Goal: Information Seeking & Learning: Learn about a topic

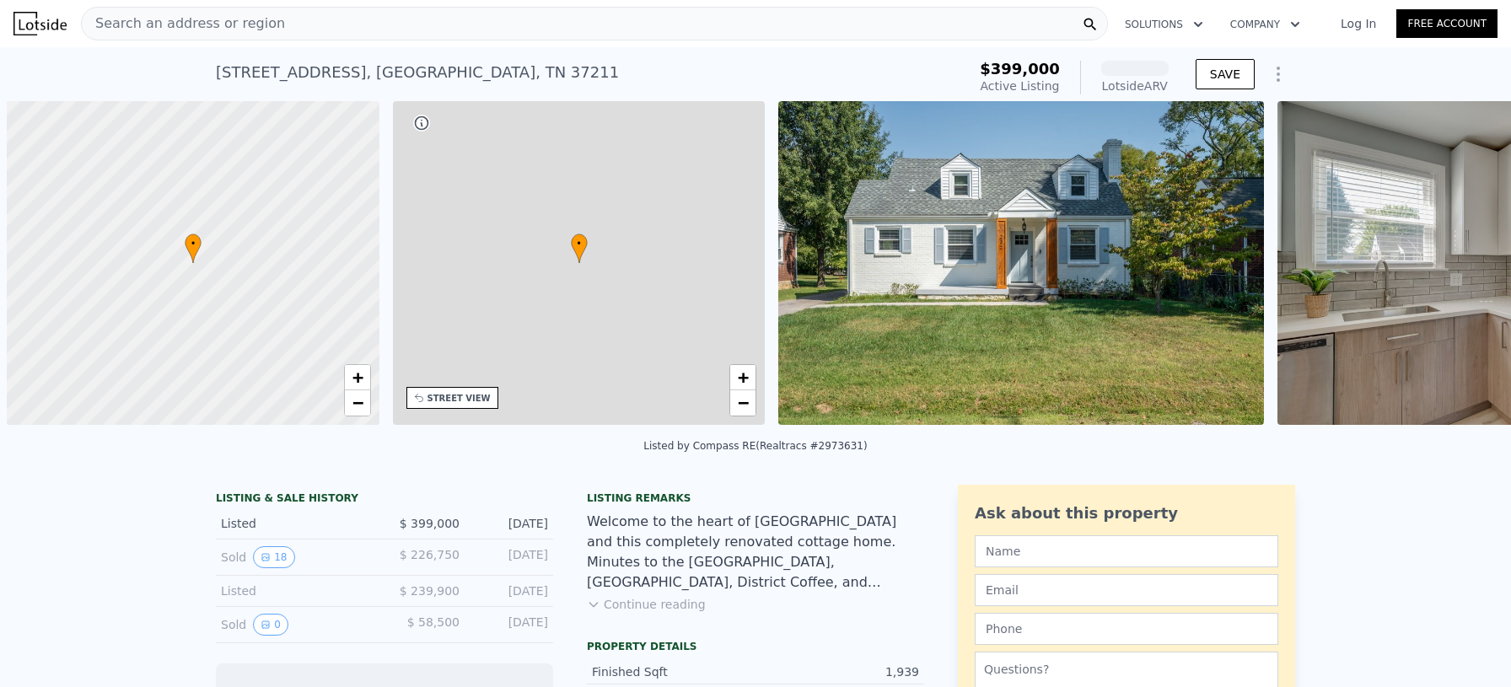
scroll to position [0, 7]
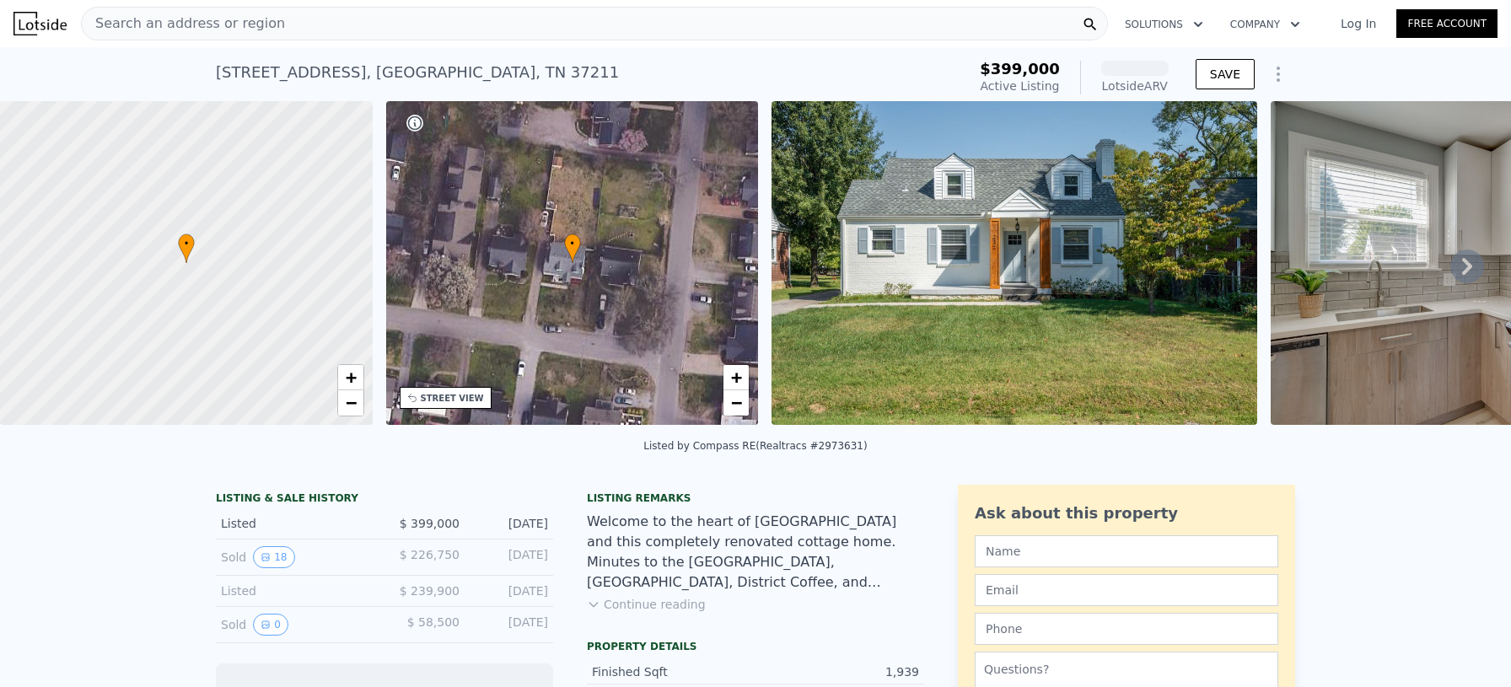
click at [55, 25] on img at bounding box center [39, 24] width 53 height 24
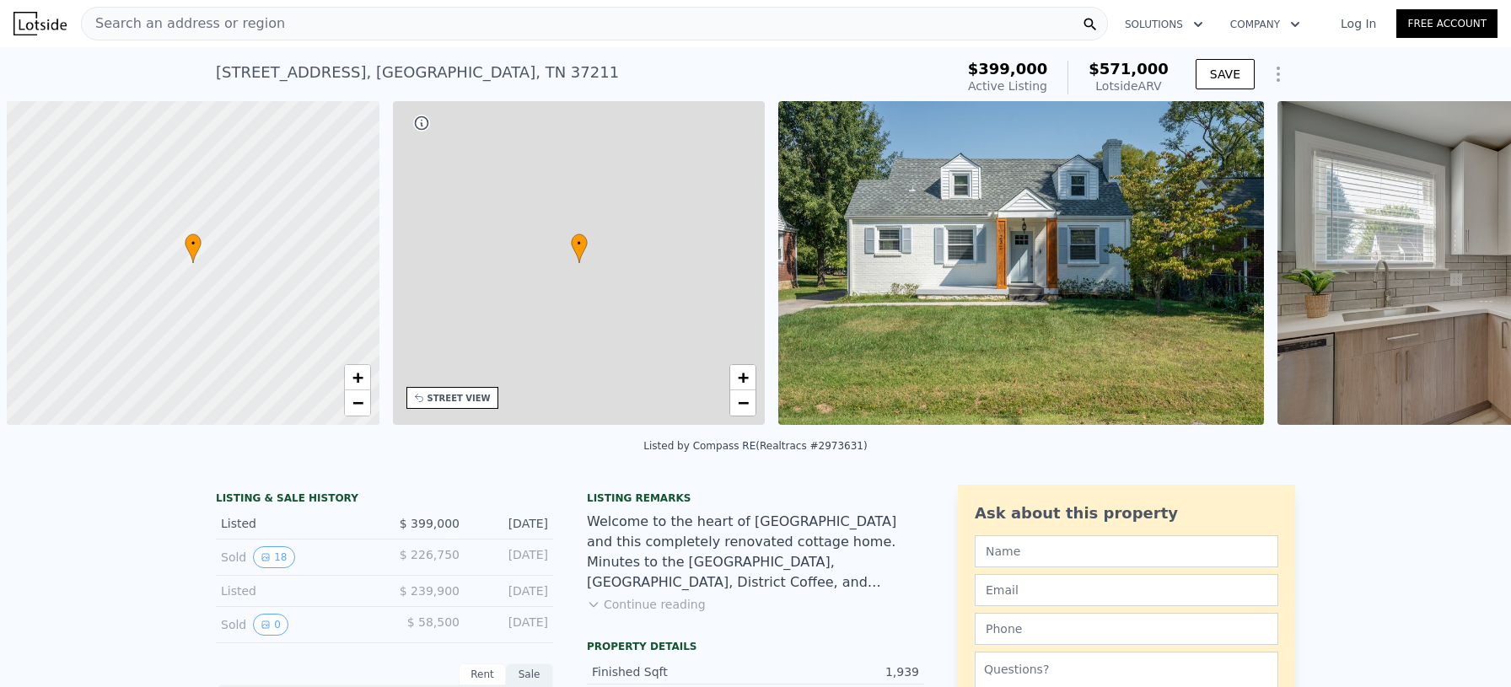
scroll to position [0, 7]
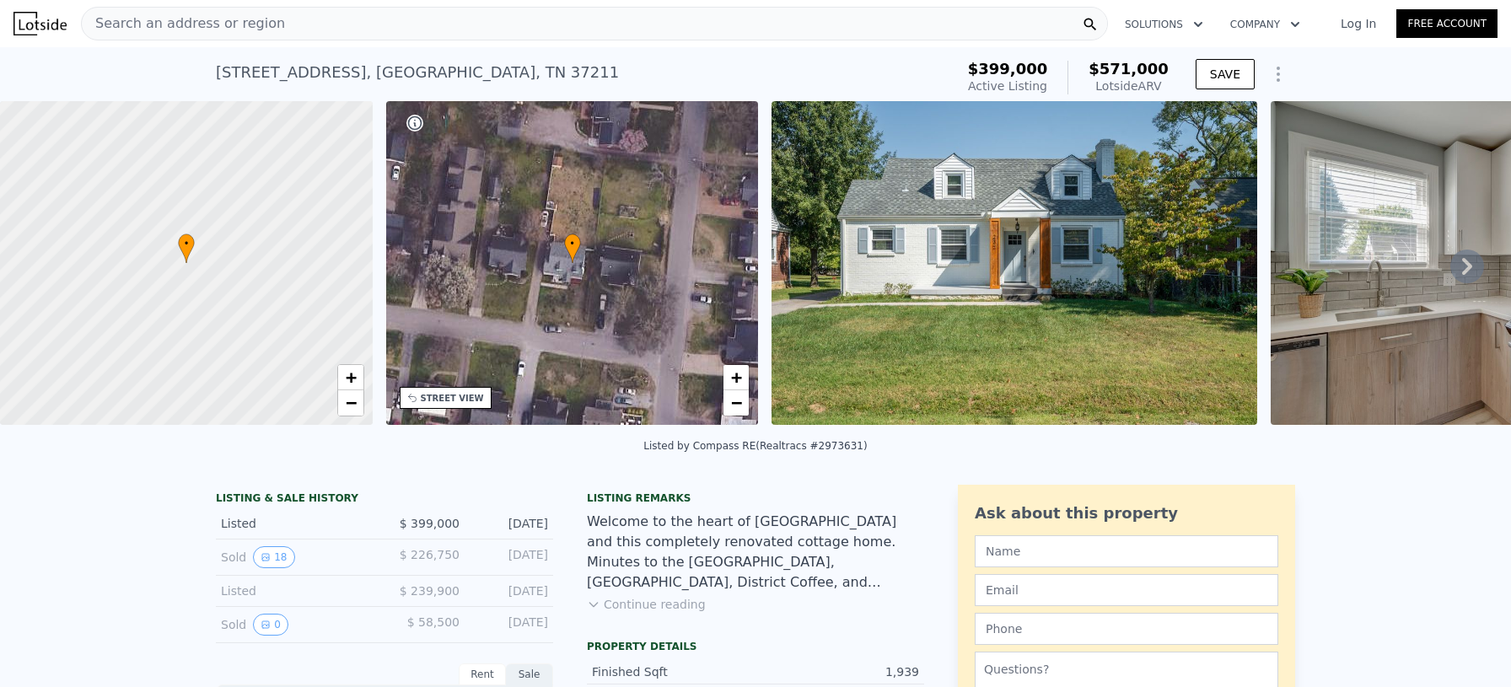
click at [346, 35] on div "Search an address or region" at bounding box center [594, 24] width 1027 height 34
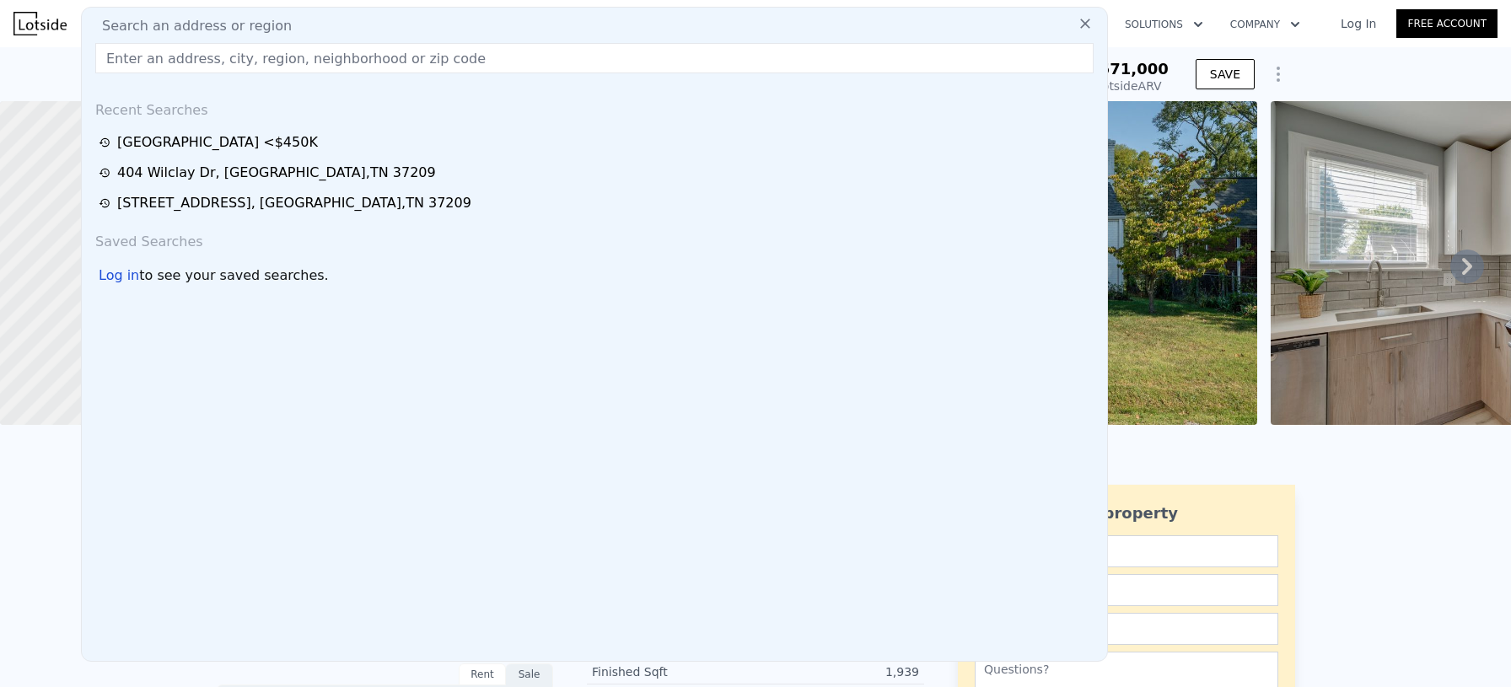
click at [339, 24] on div "Search an address or region" at bounding box center [595, 26] width 1012 height 20
click at [367, 65] on input "text" at bounding box center [594, 58] width 998 height 30
paste input "[STREET_ADDRESS]"
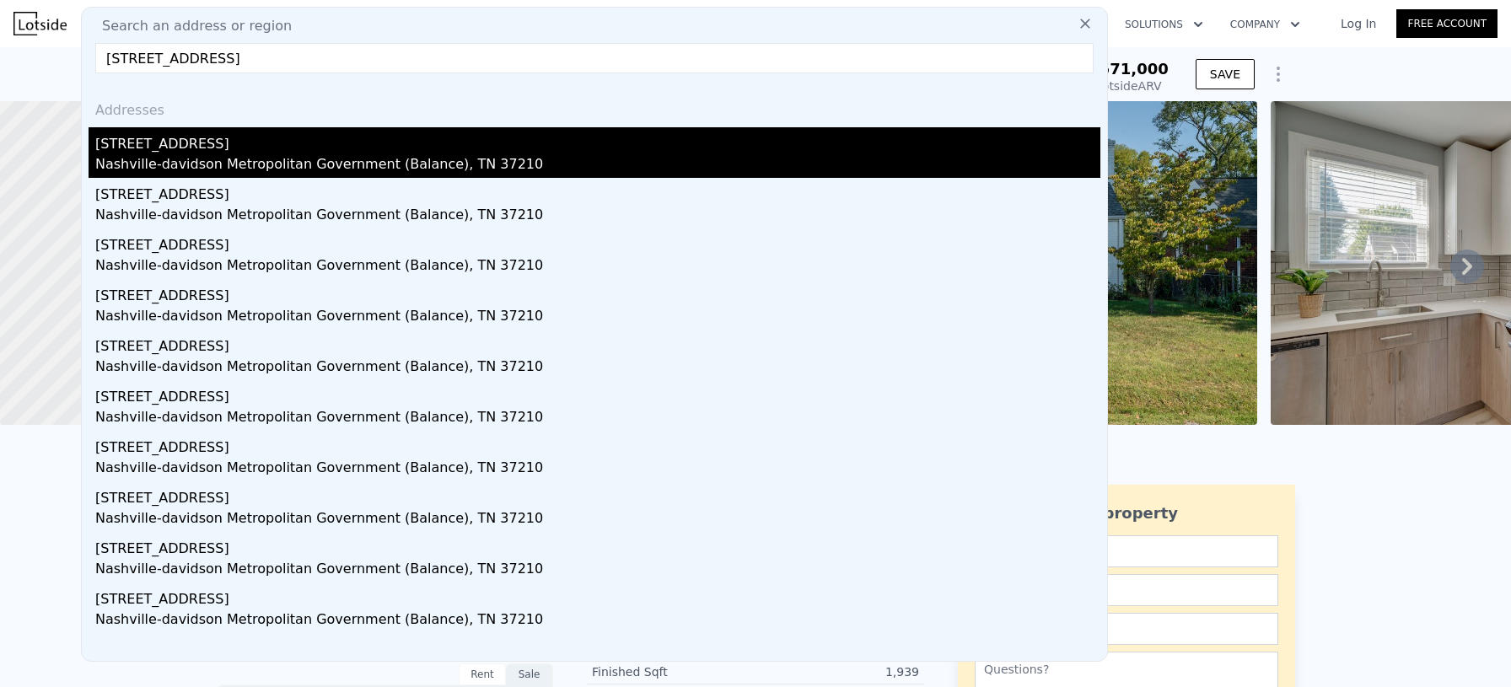
type input "[STREET_ADDRESS]"
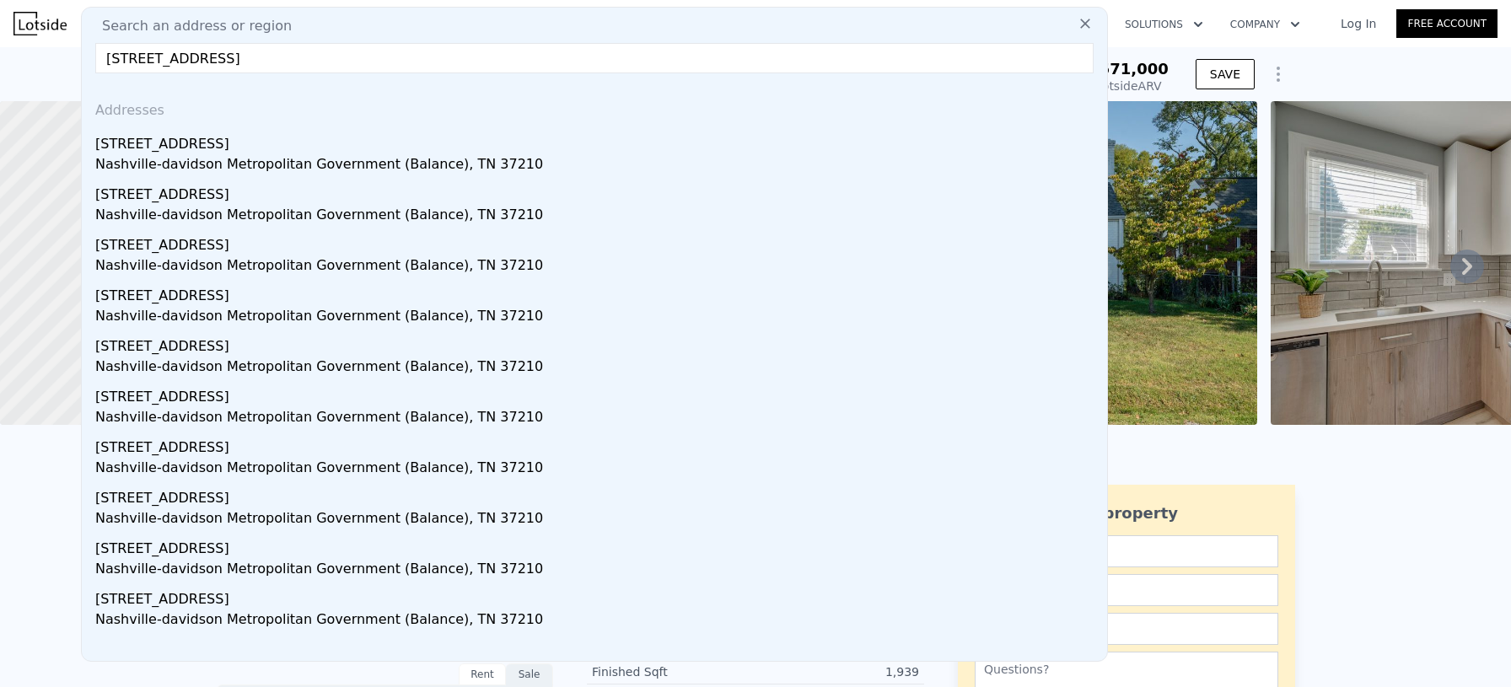
click at [352, 153] on div "[STREET_ADDRESS]" at bounding box center [597, 140] width 1005 height 27
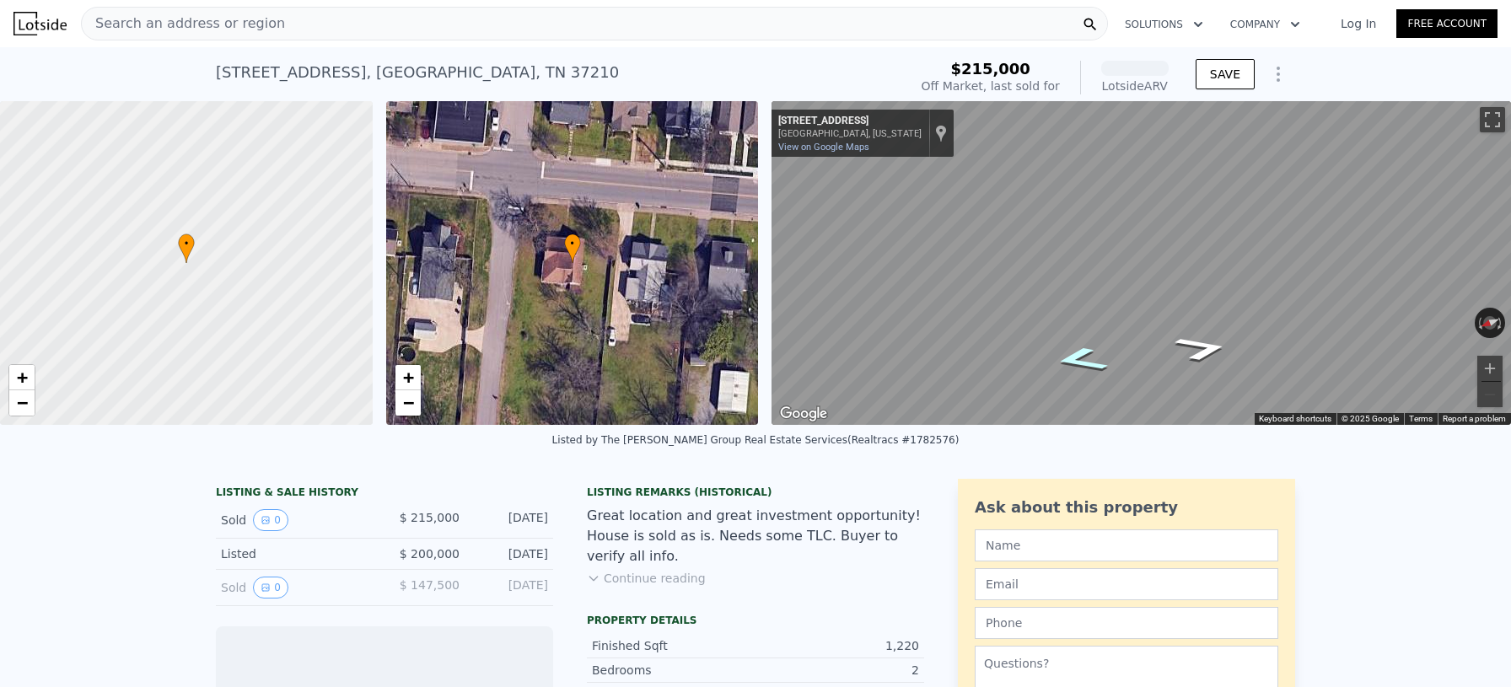
click at [1092, 353] on icon "Go North, Burbank Ave" at bounding box center [1080, 359] width 101 height 37
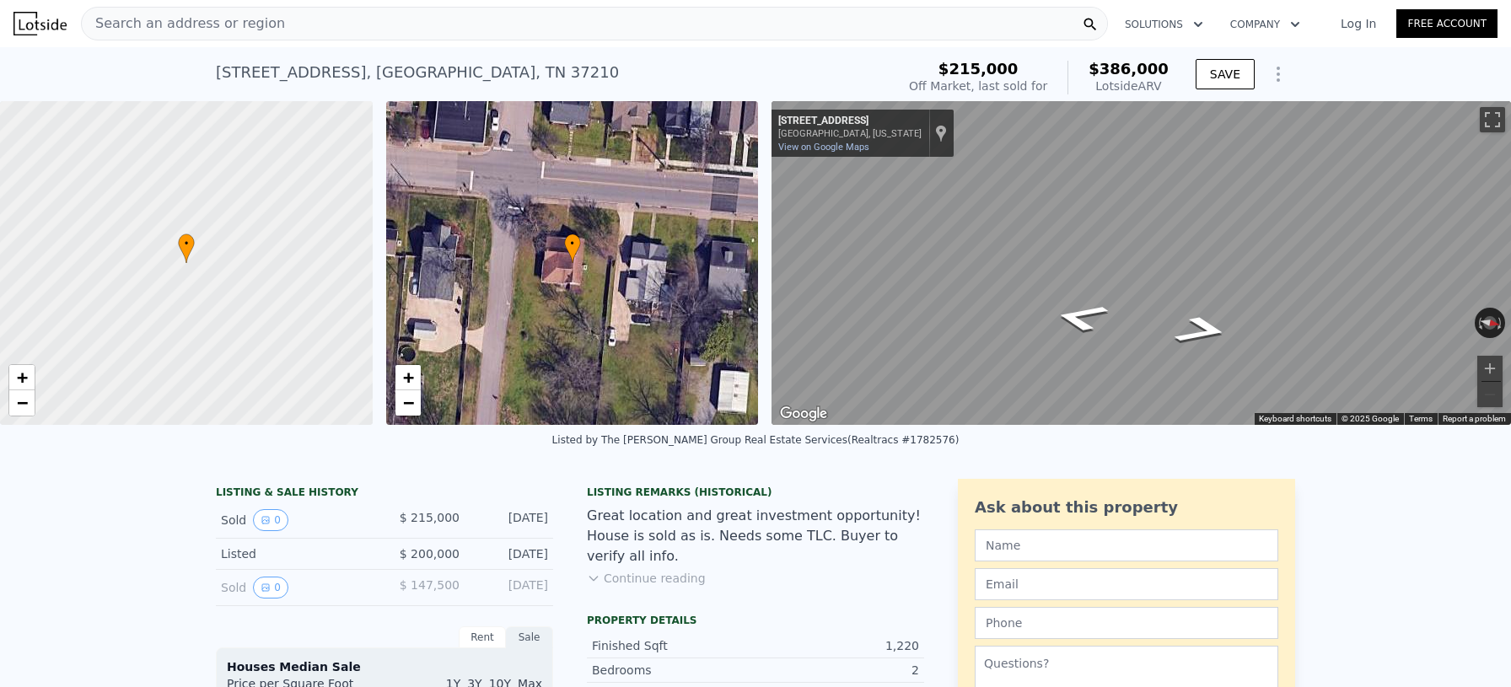
click at [767, 205] on div "← Move left → Move right ↑ Move up ↓ Move down + Zoom in - Zoom out [STREET_ADD…" at bounding box center [1134, 263] width 739 height 324
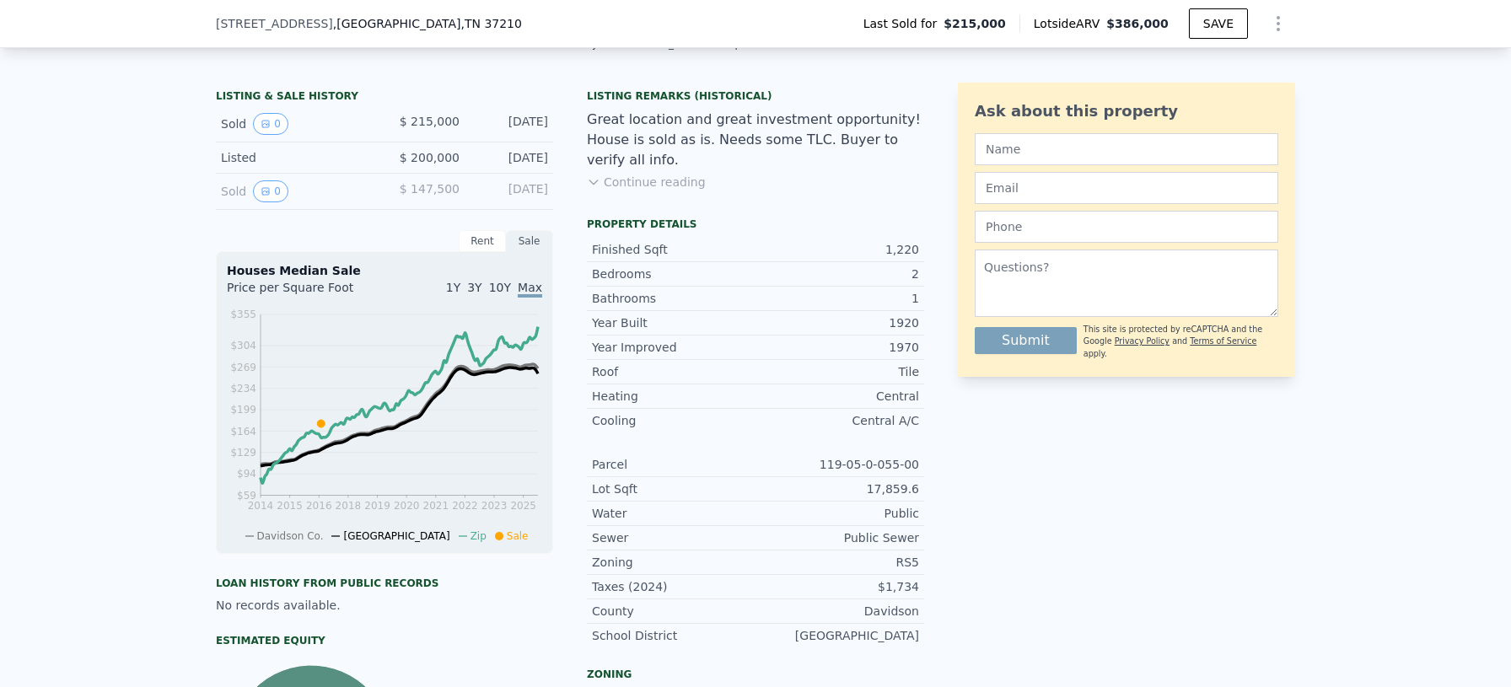
scroll to position [369, 0]
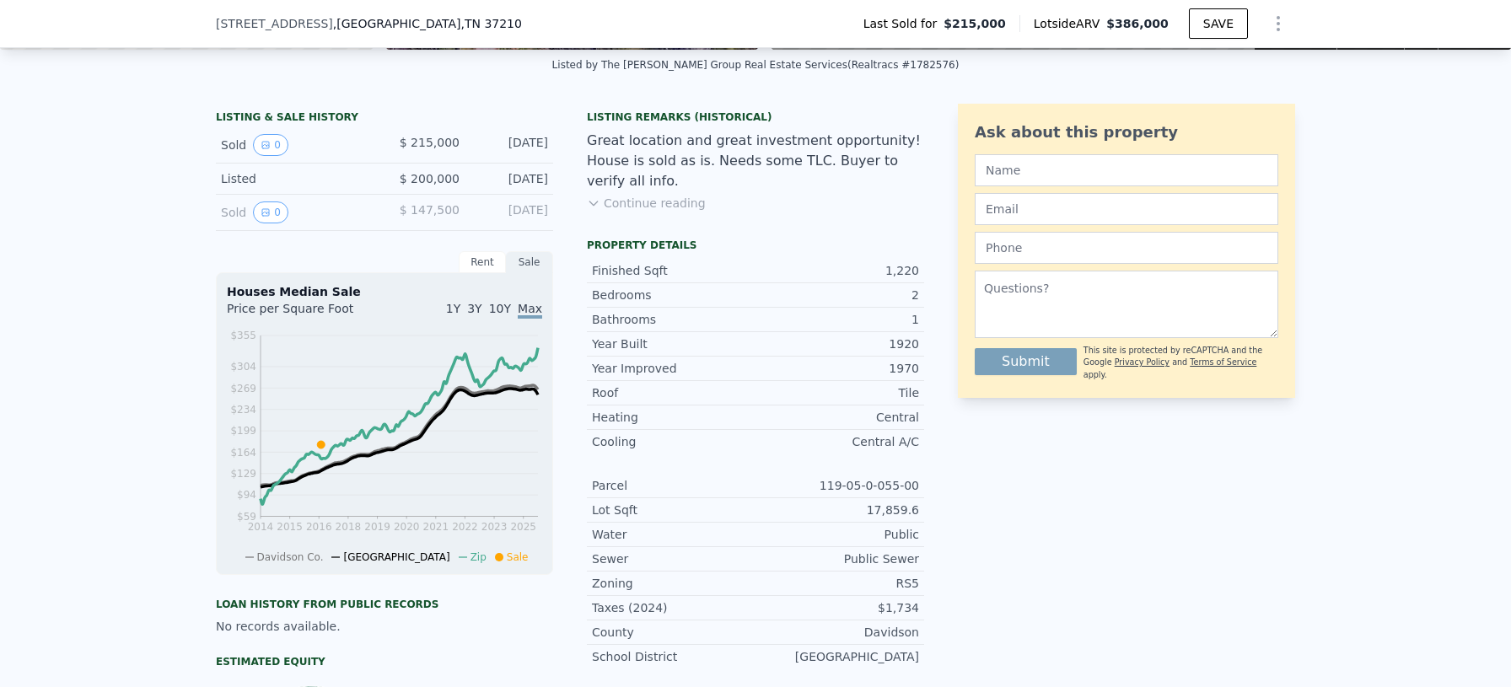
drag, startPoint x: 364, startPoint y: 191, endPoint x: 310, endPoint y: 205, distance: 55.8
click at [364, 191] on div "Listed $ 200,000 [DATE]" at bounding box center [384, 179] width 337 height 31
click at [265, 146] on icon "View historical data" at bounding box center [266, 145] width 10 height 10
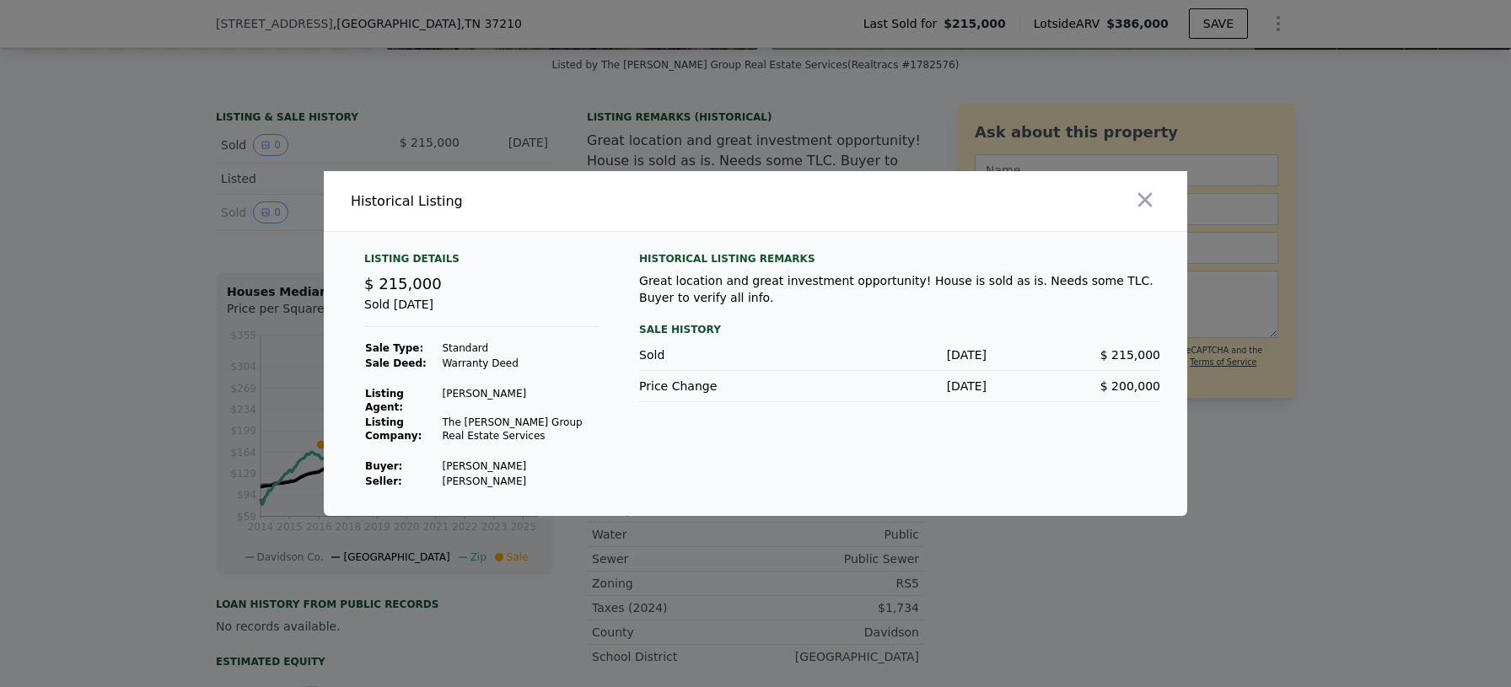
drag, startPoint x: 1145, startPoint y: 204, endPoint x: 876, endPoint y: 219, distance: 269.4
click at [1146, 204] on icon "button" at bounding box center [1145, 200] width 14 height 14
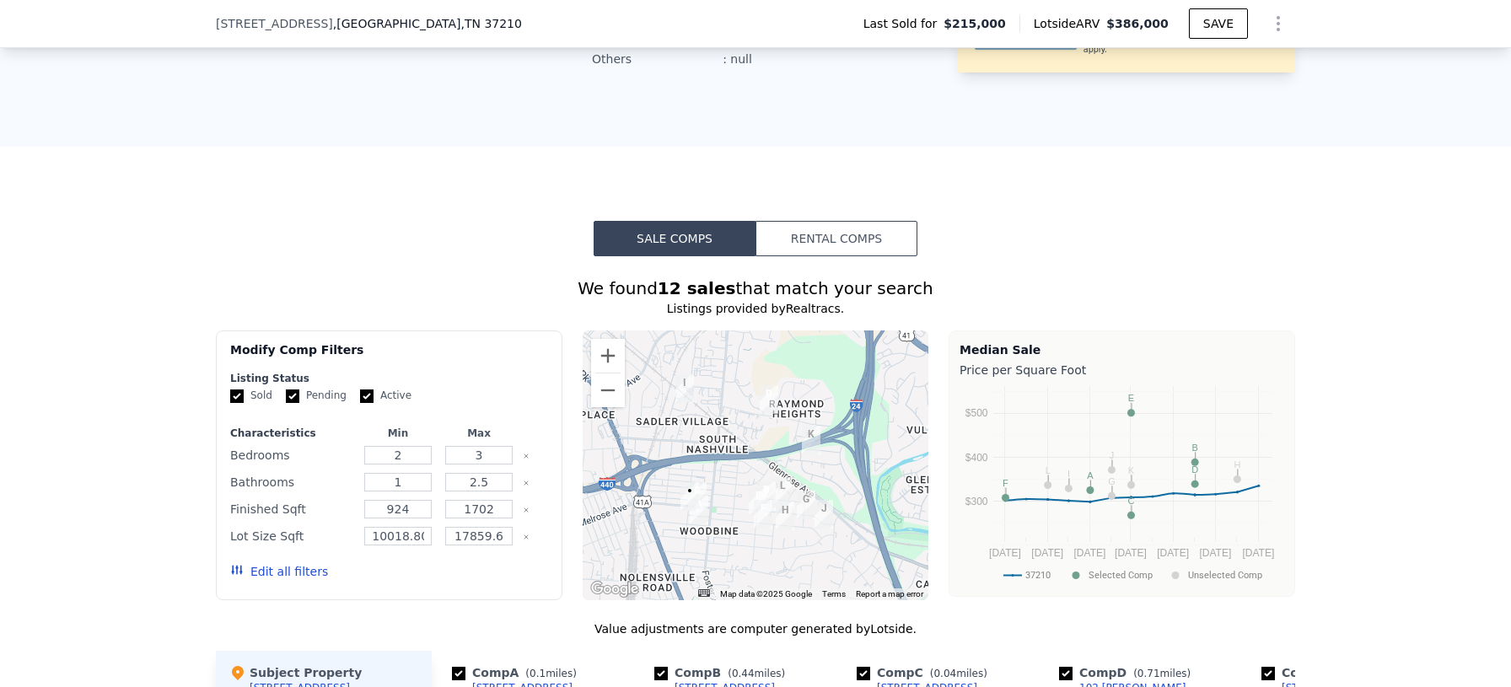
scroll to position [1320, 0]
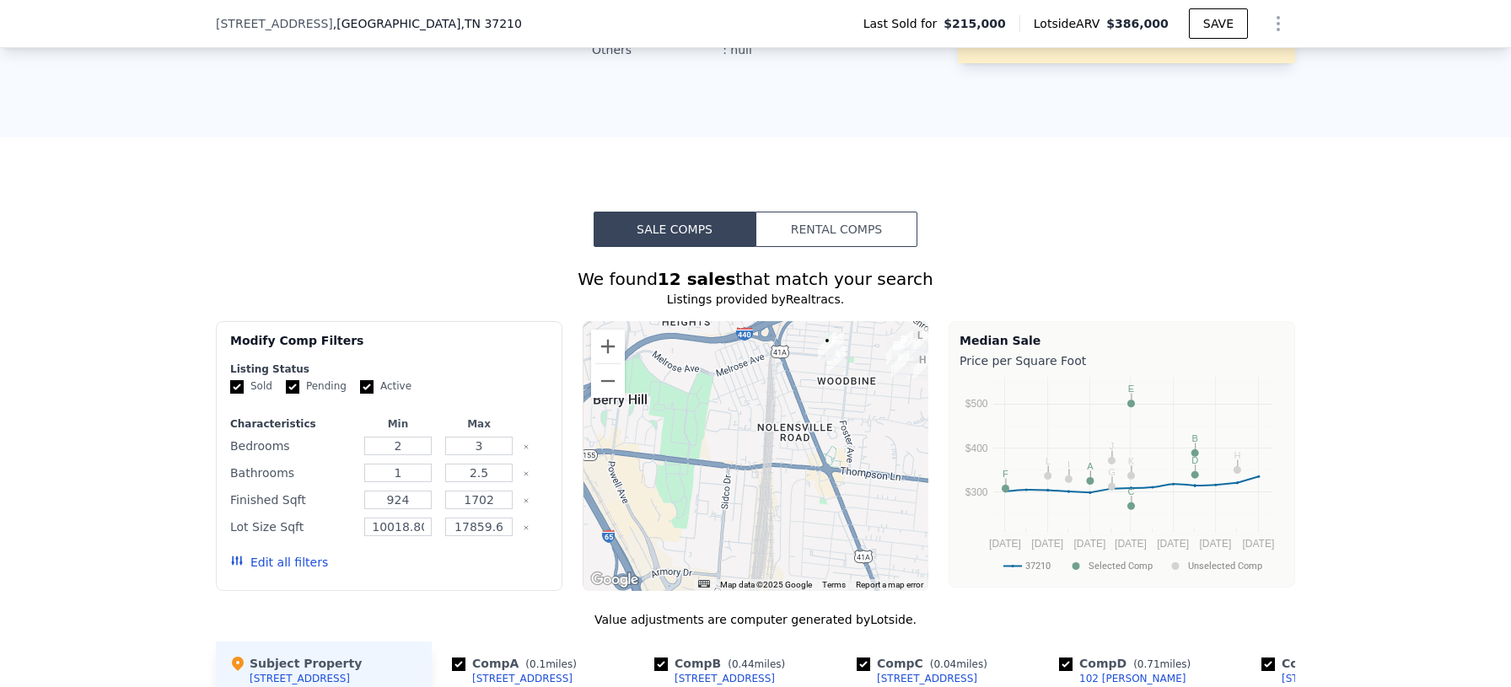
drag, startPoint x: 682, startPoint y: 531, endPoint x: 820, endPoint y: 389, distance: 198.5
click at [820, 389] on div at bounding box center [756, 456] width 346 height 270
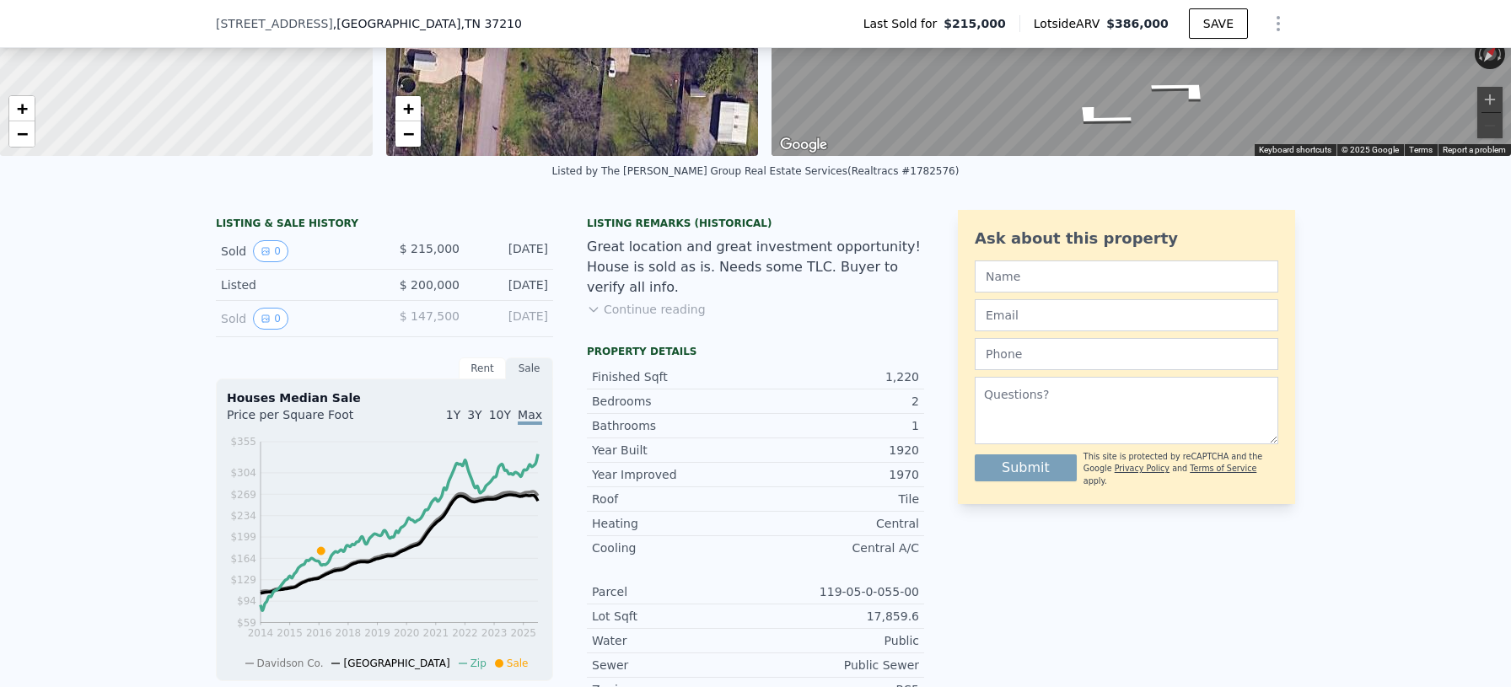
scroll to position [0, 0]
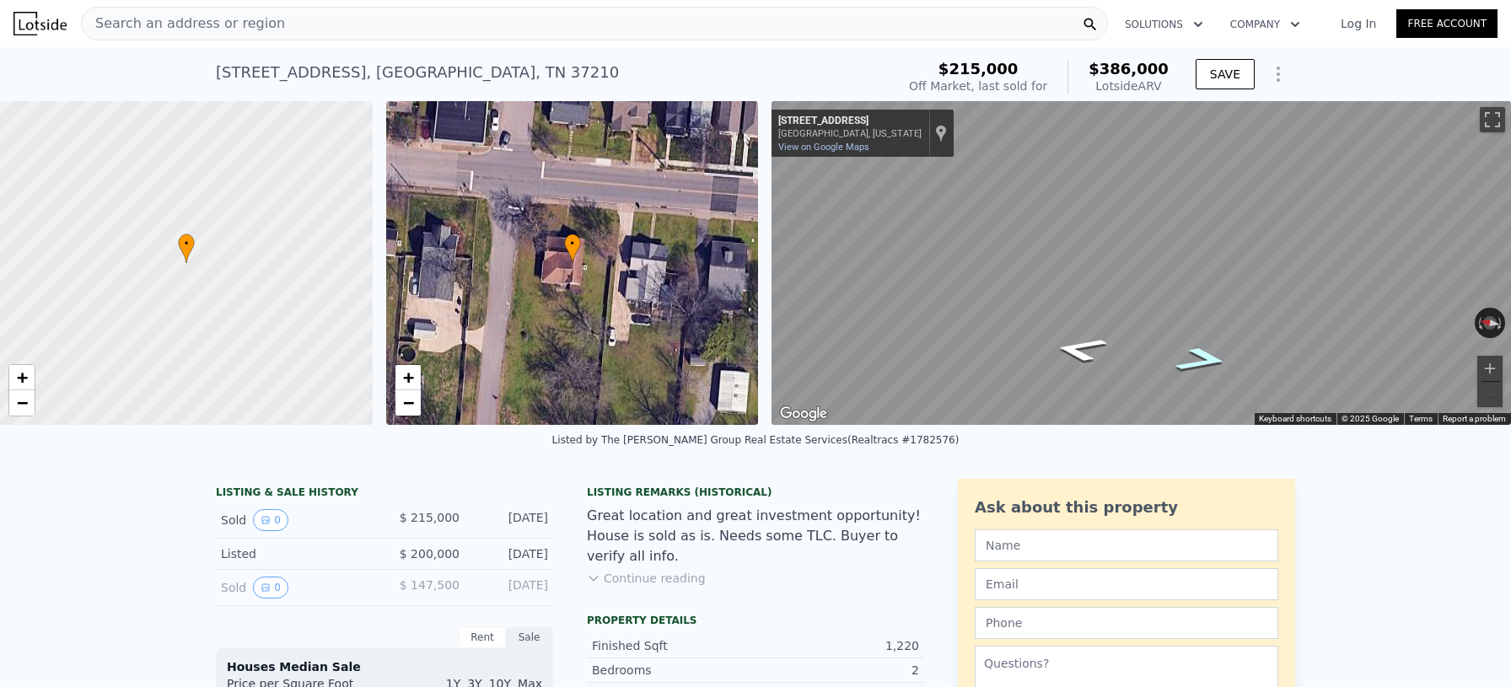
click at [1194, 353] on icon "Go South, Burbank Ave" at bounding box center [1201, 359] width 99 height 37
click at [1206, 357] on icon "Go South, Burbank Ave" at bounding box center [1201, 359] width 99 height 37
click at [1093, 324] on icon "Go North, Burbank Ave" at bounding box center [1098, 317] width 126 height 43
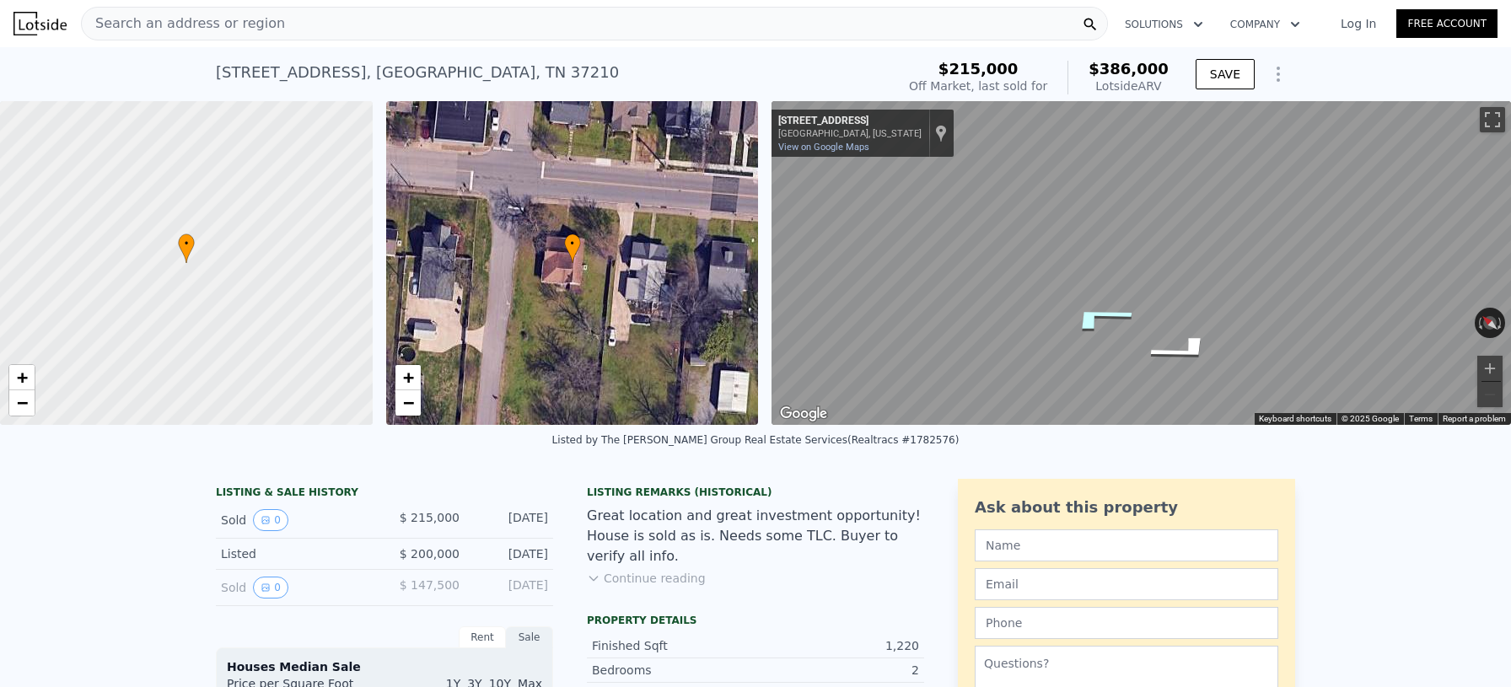
click at [1093, 324] on icon "Go North, Burbank Ave" at bounding box center [1098, 317] width 126 height 43
click at [1101, 342] on icon "Go North, Burbank Ave" at bounding box center [1104, 351] width 126 height 42
click at [1065, 314] on icon "Go East, Peachtree St" at bounding box center [1087, 321] width 117 height 44
click at [1070, 316] on icon "Go East, Peachtree St" at bounding box center [1089, 320] width 121 height 44
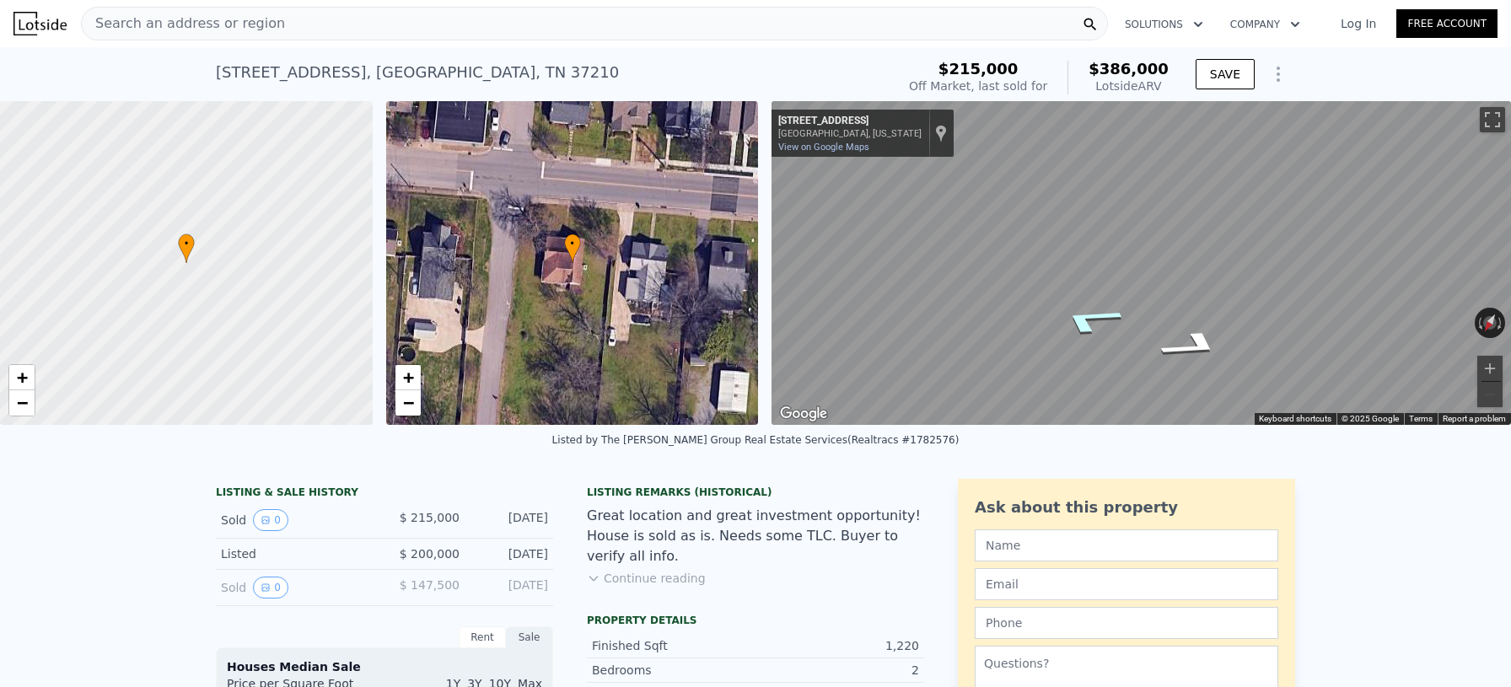
click at [1072, 316] on icon "Go East, Peachtree St" at bounding box center [1089, 320] width 121 height 44
click at [1080, 345] on icon "Go East, Peachtree St" at bounding box center [1084, 351] width 110 height 40
click at [825, 145] on link "View on Google Maps" at bounding box center [823, 147] width 91 height 11
click at [451, 19] on div "Search an address or region" at bounding box center [594, 24] width 1027 height 34
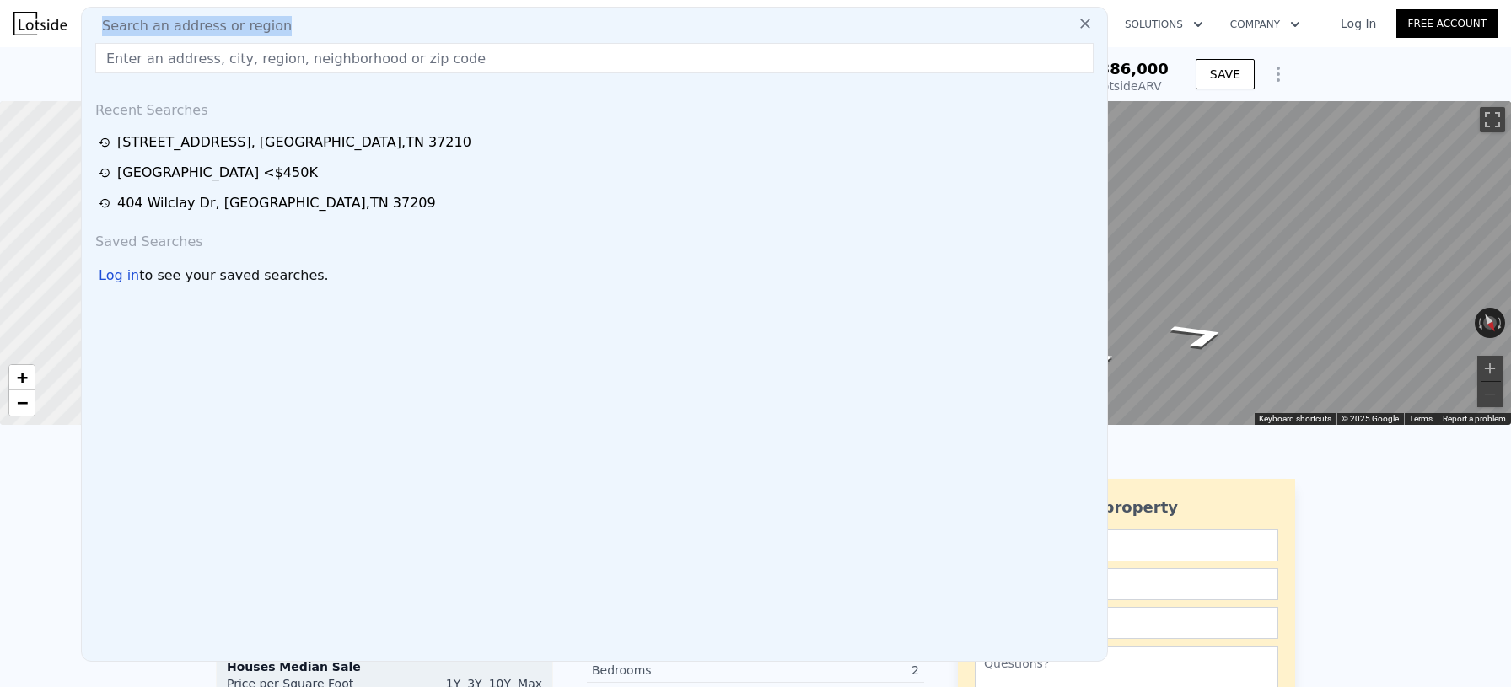
click at [451, 19] on div "Search an address or region" at bounding box center [595, 26] width 1012 height 20
click at [422, 63] on input "text" at bounding box center [594, 58] width 998 height 30
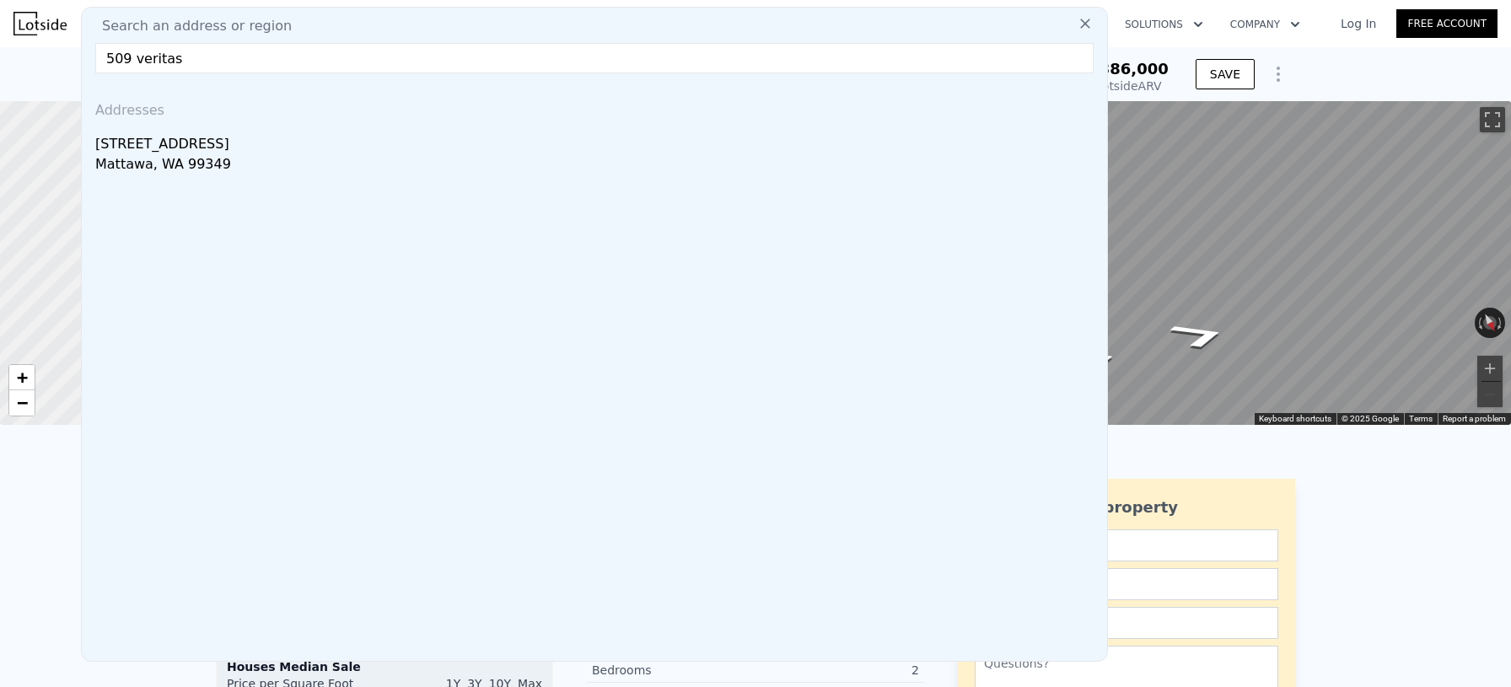
click at [149, 62] on input "509 veritas" at bounding box center [594, 58] width 998 height 30
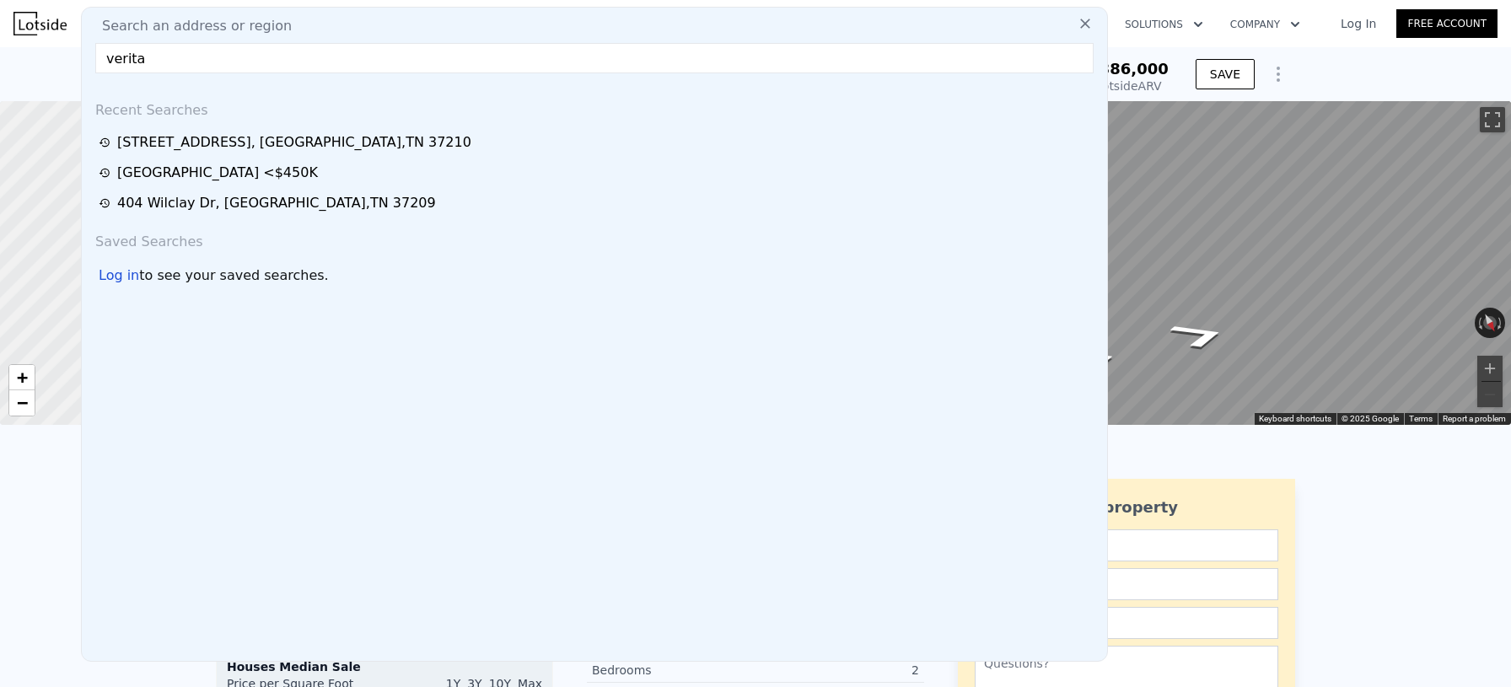
type input "veritas"
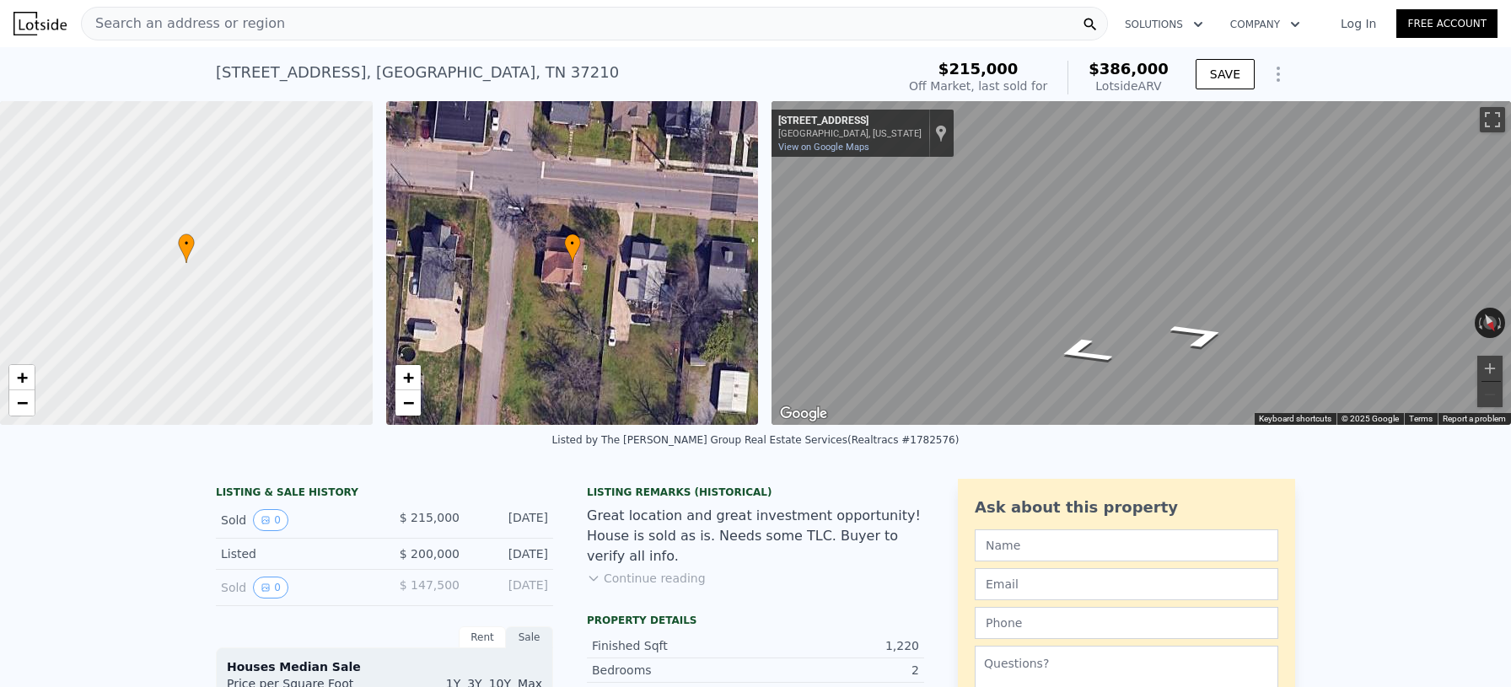
click at [58, 51] on div "[STREET_ADDRESS] Sold [DATE] for $215k (~ARV $386k ) $215,000 Off Market, last …" at bounding box center [755, 74] width 1511 height 54
click at [46, 28] on img at bounding box center [39, 24] width 53 height 24
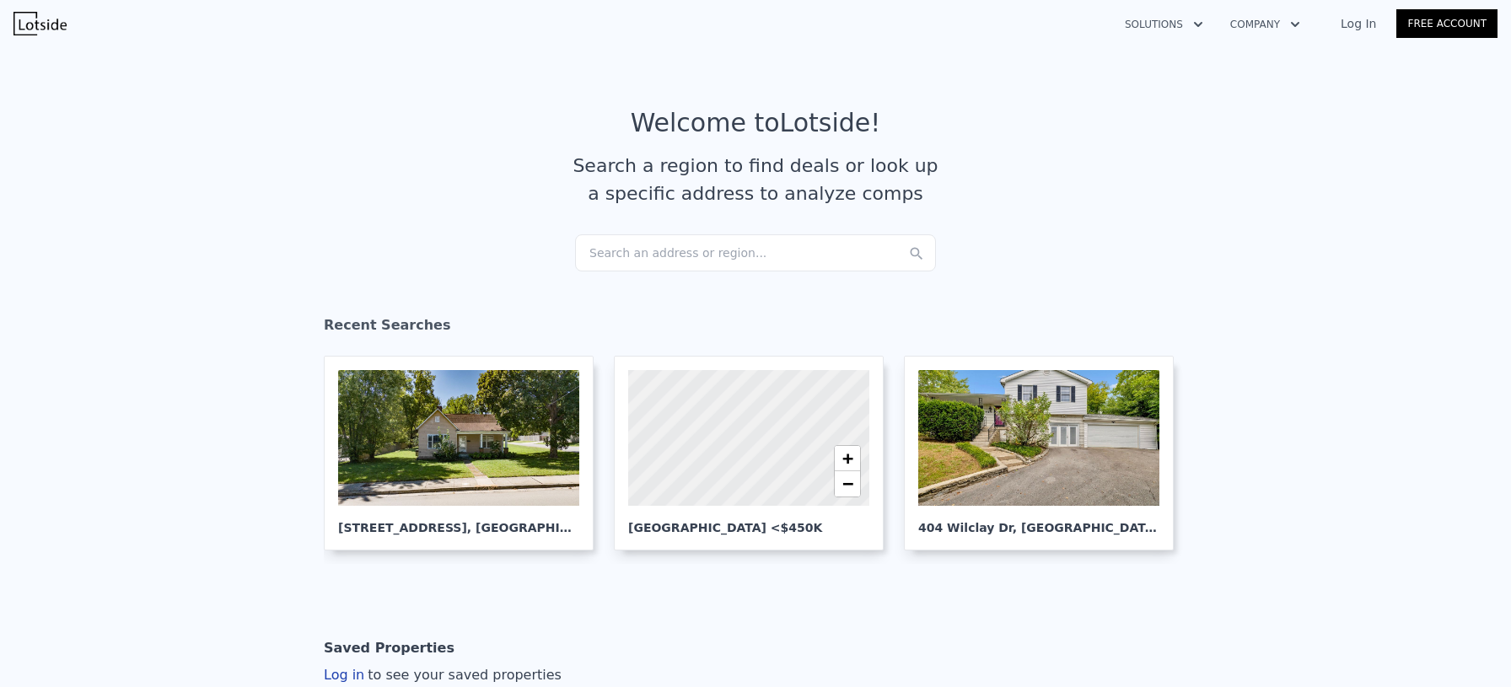
click at [649, 253] on div "Search an address or region..." at bounding box center [755, 252] width 361 height 37
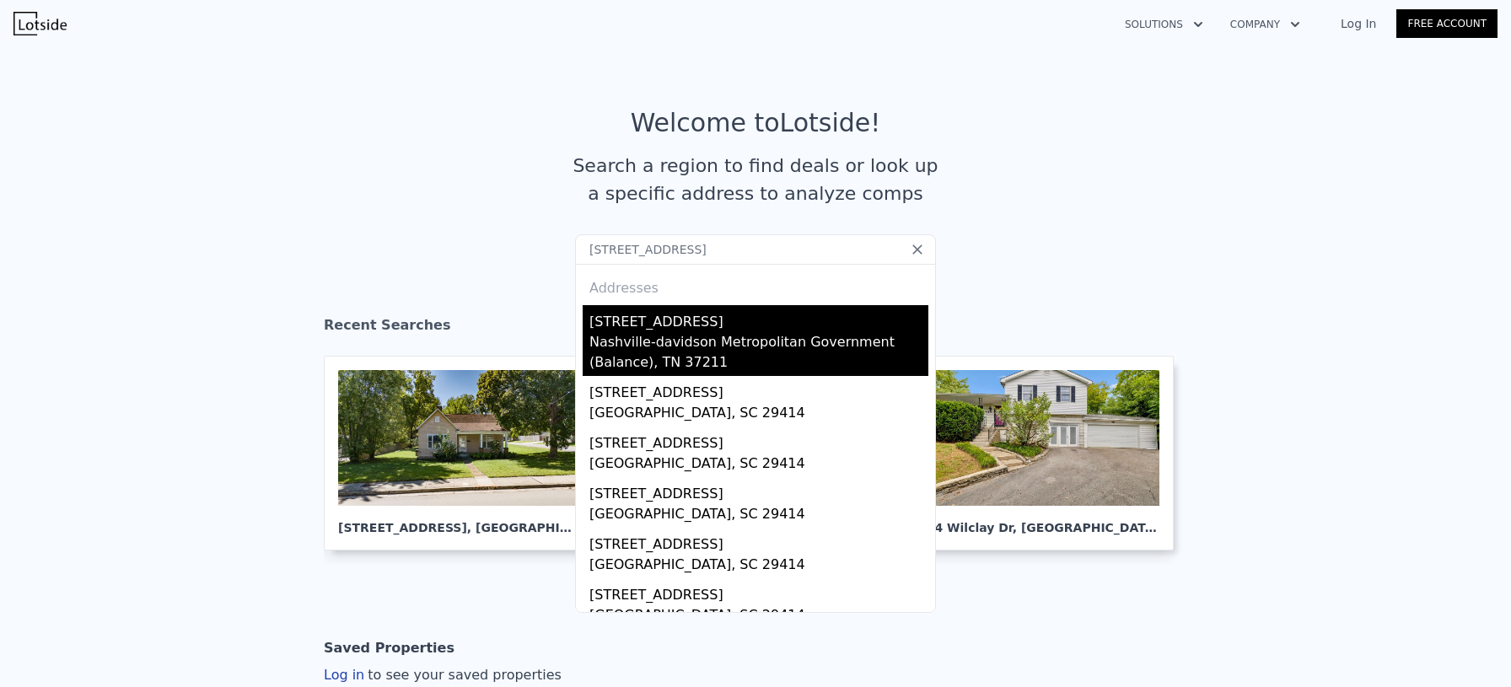
type input "[STREET_ADDRESS]"
click at [662, 316] on div "[STREET_ADDRESS]" at bounding box center [758, 318] width 339 height 27
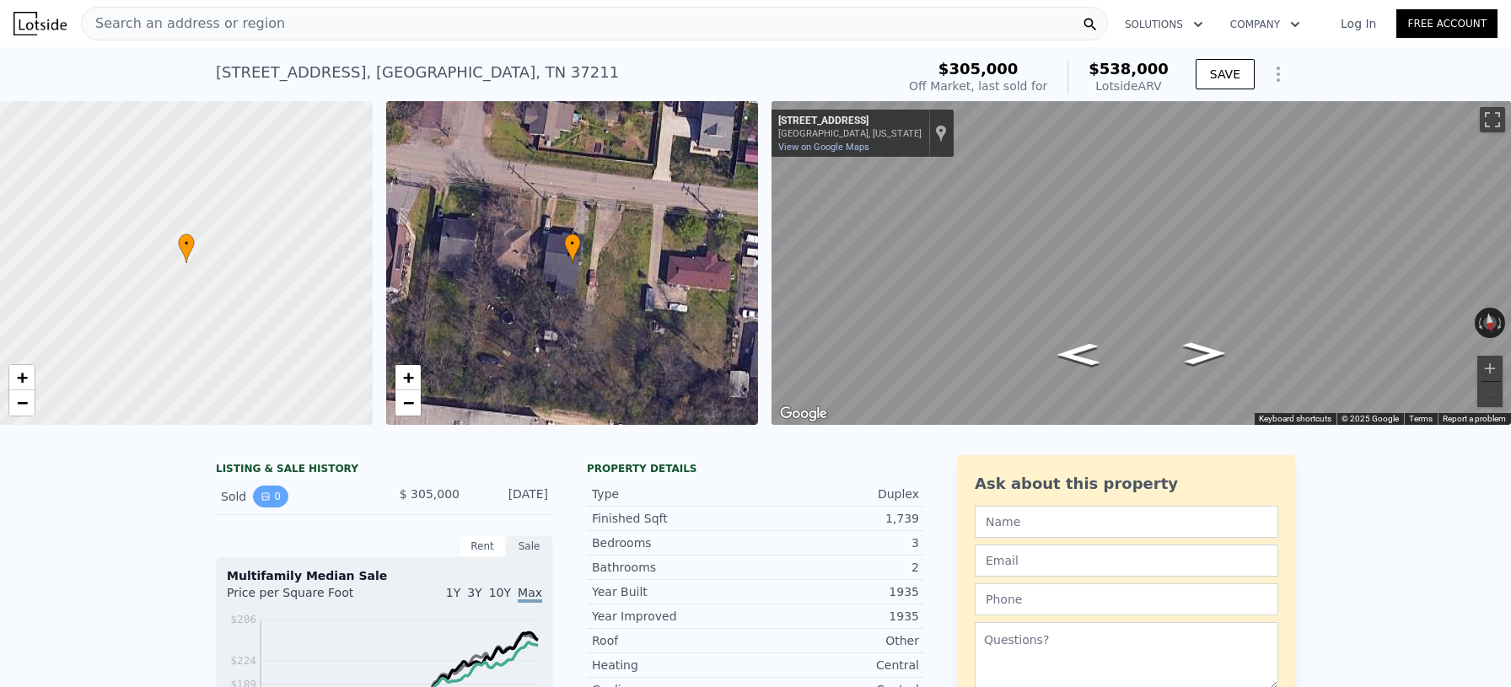
click at [274, 494] on button "0" at bounding box center [270, 497] width 35 height 22
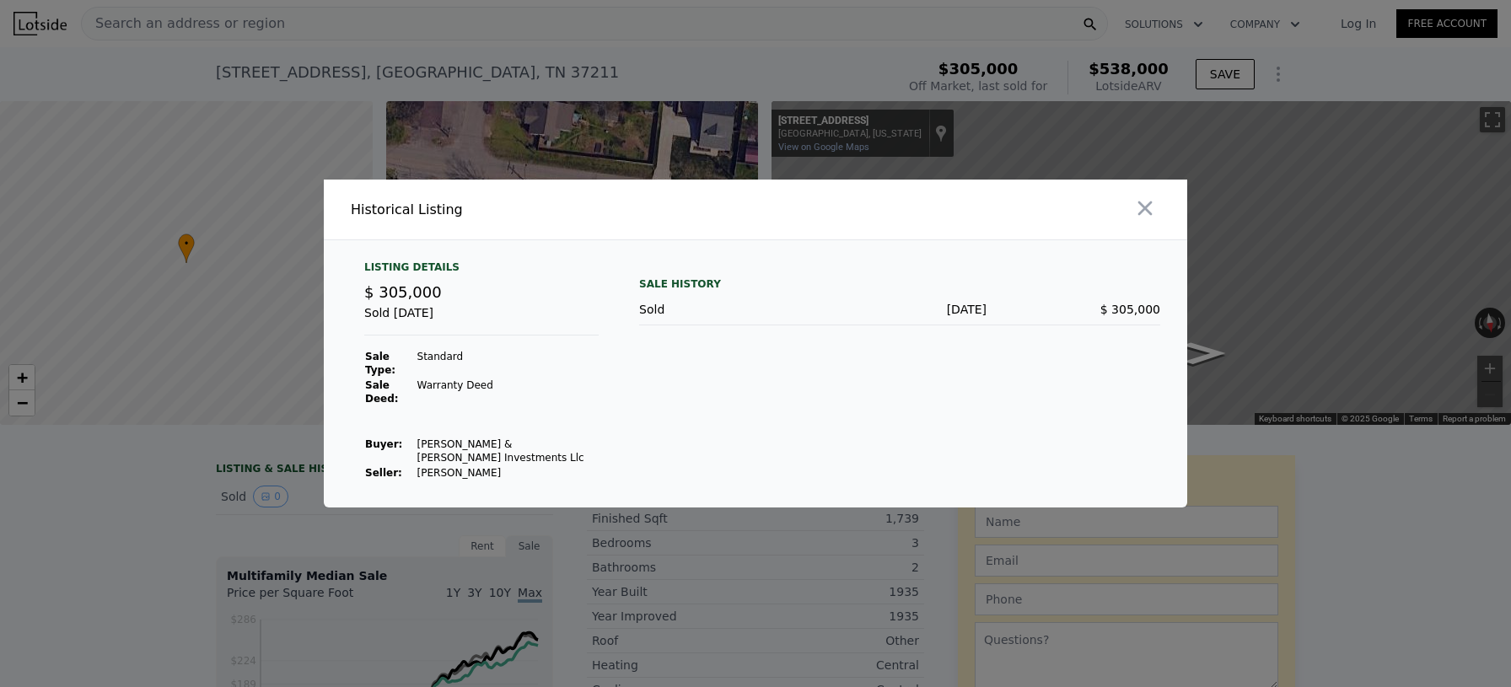
click at [703, 545] on div at bounding box center [755, 343] width 1511 height 687
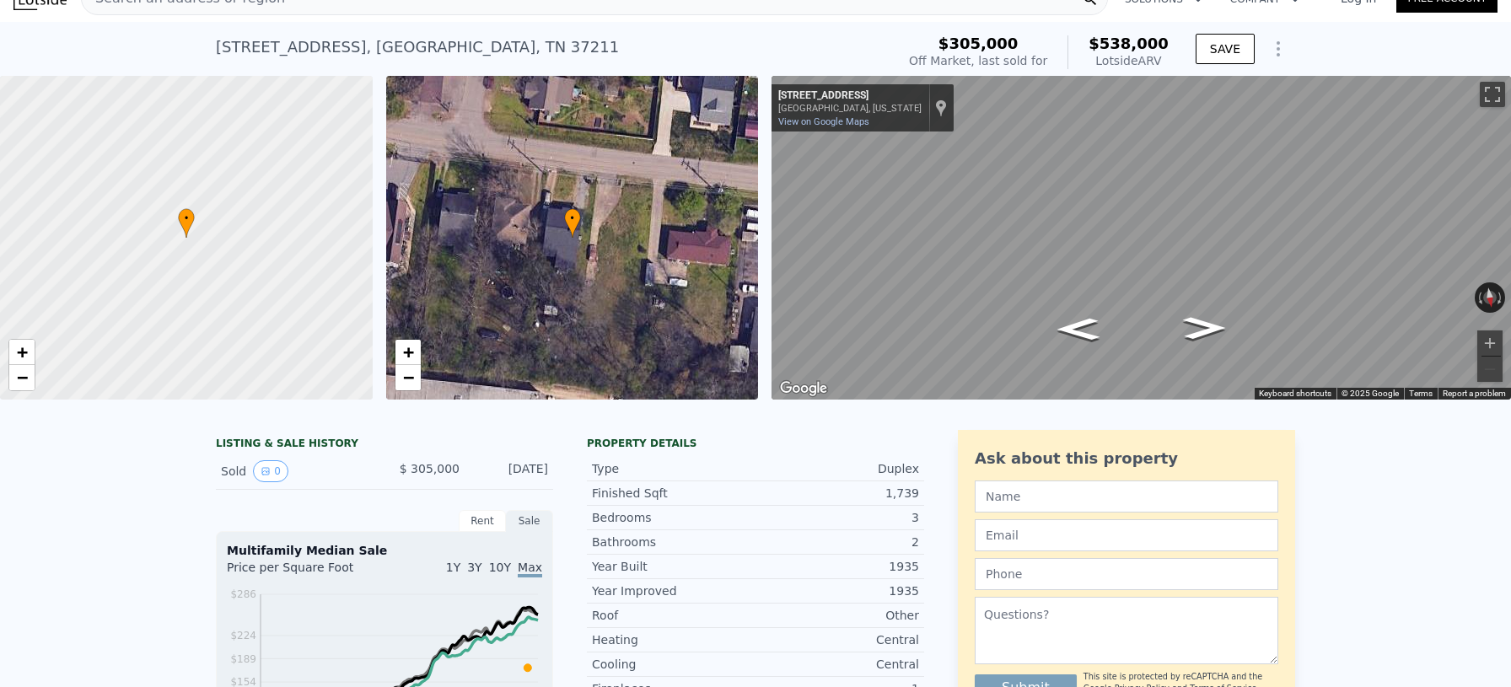
scroll to position [35, 0]
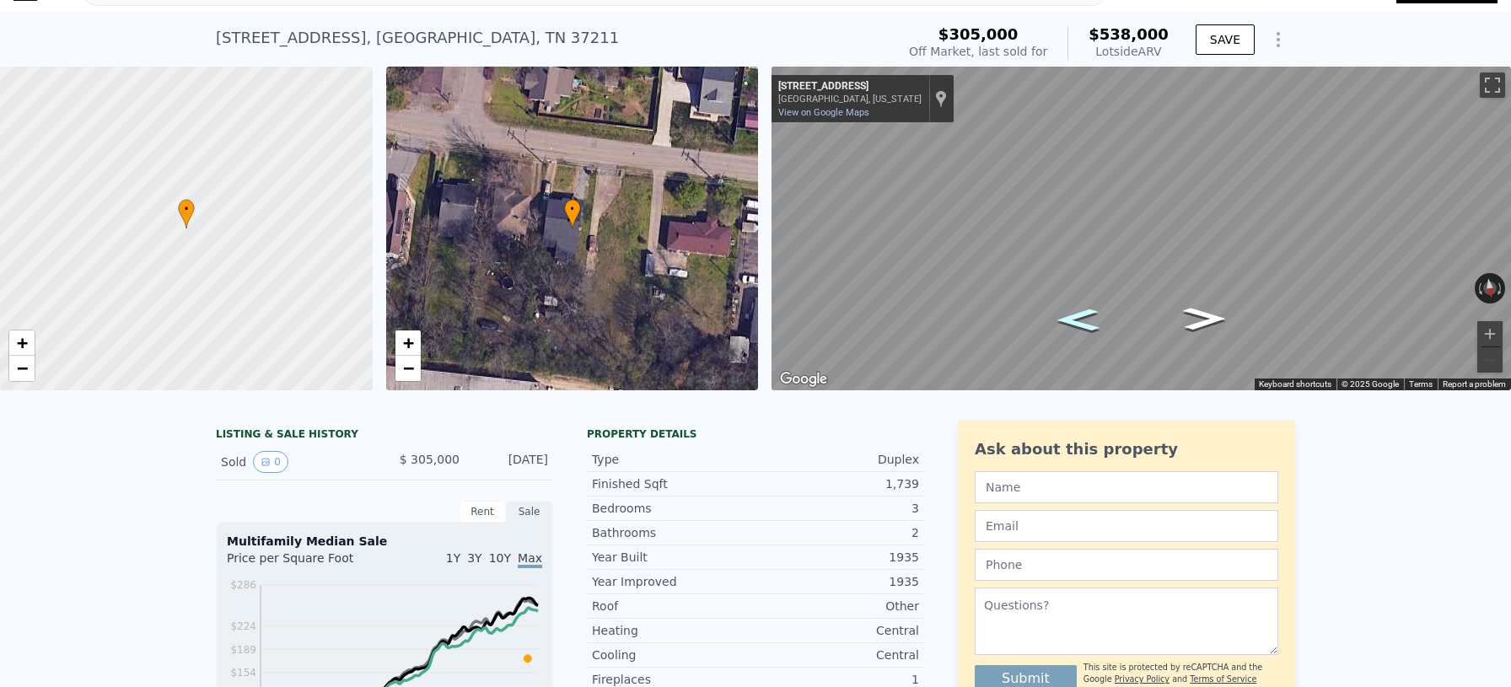
click at [1082, 319] on icon "Go East, Veritas St" at bounding box center [1078, 319] width 79 height 33
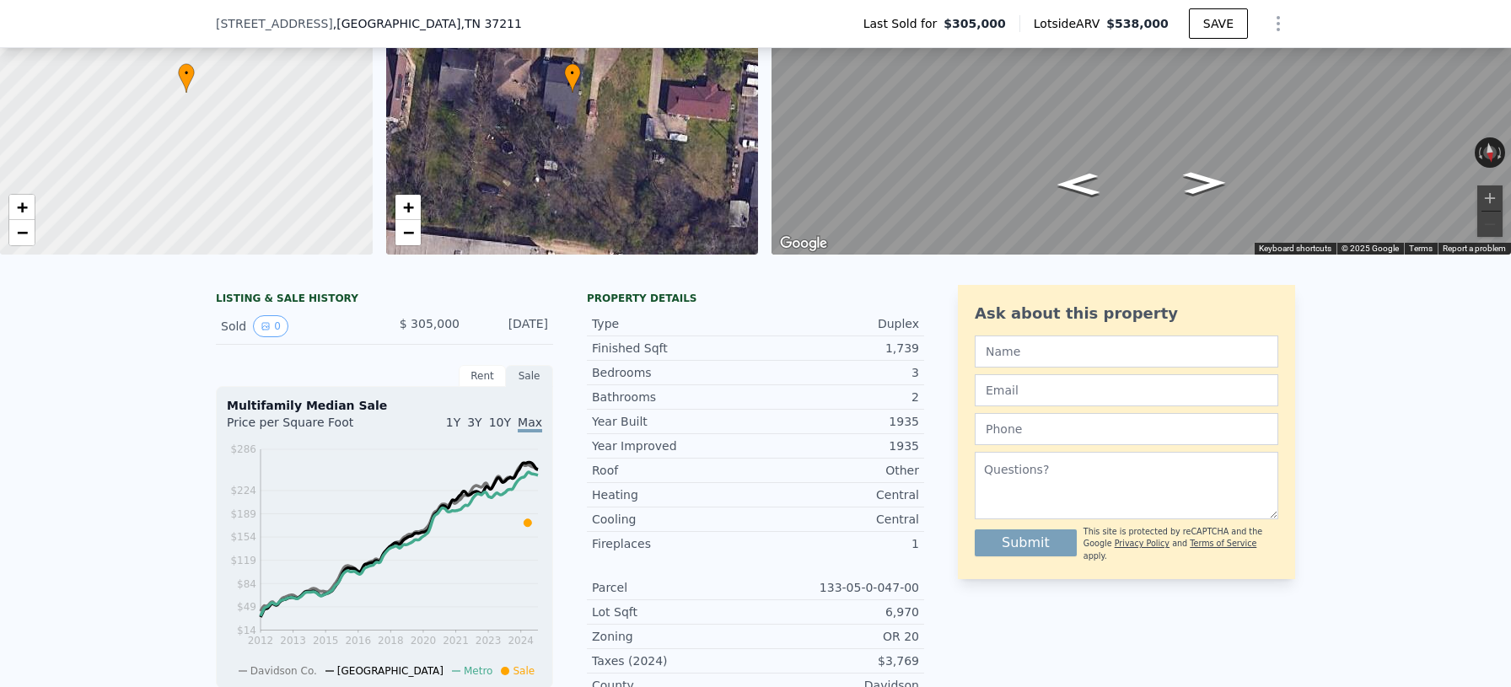
scroll to position [187, 0]
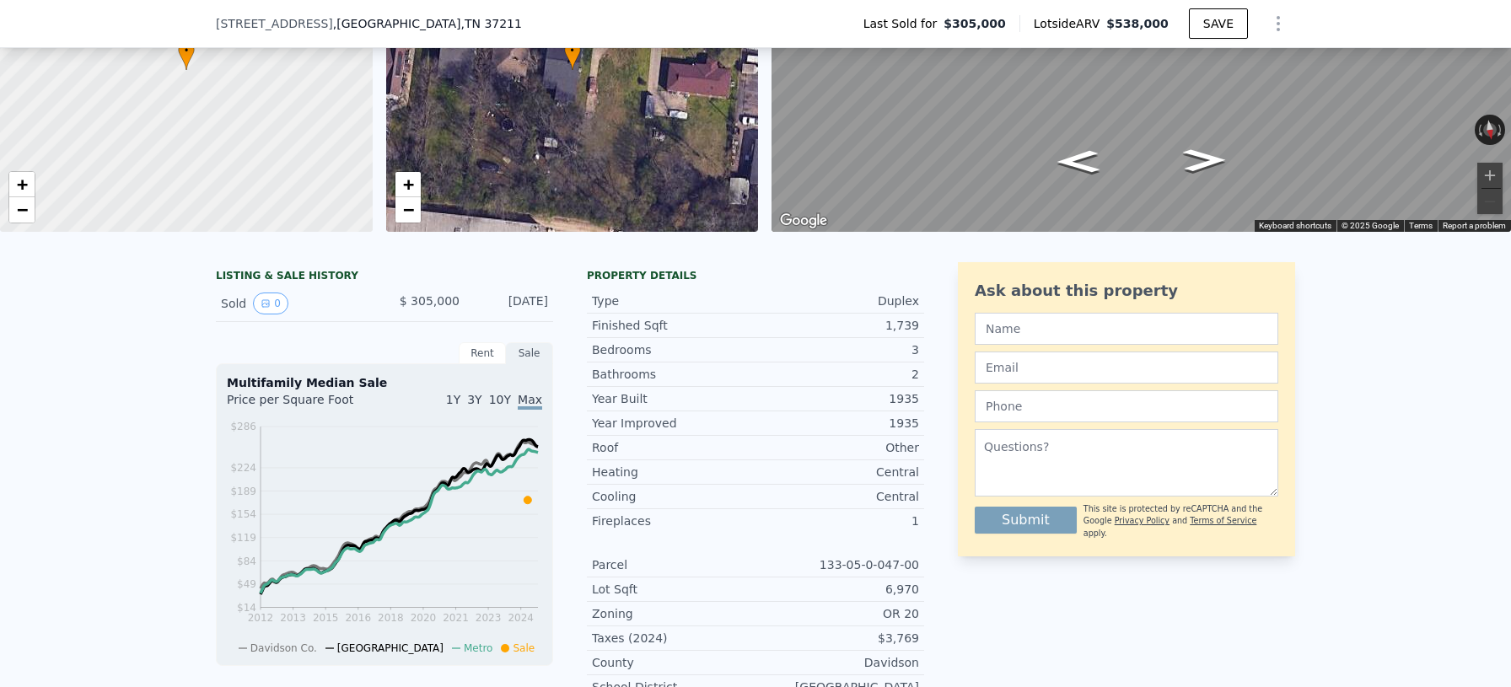
click at [485, 355] on div "Rent" at bounding box center [482, 353] width 47 height 22
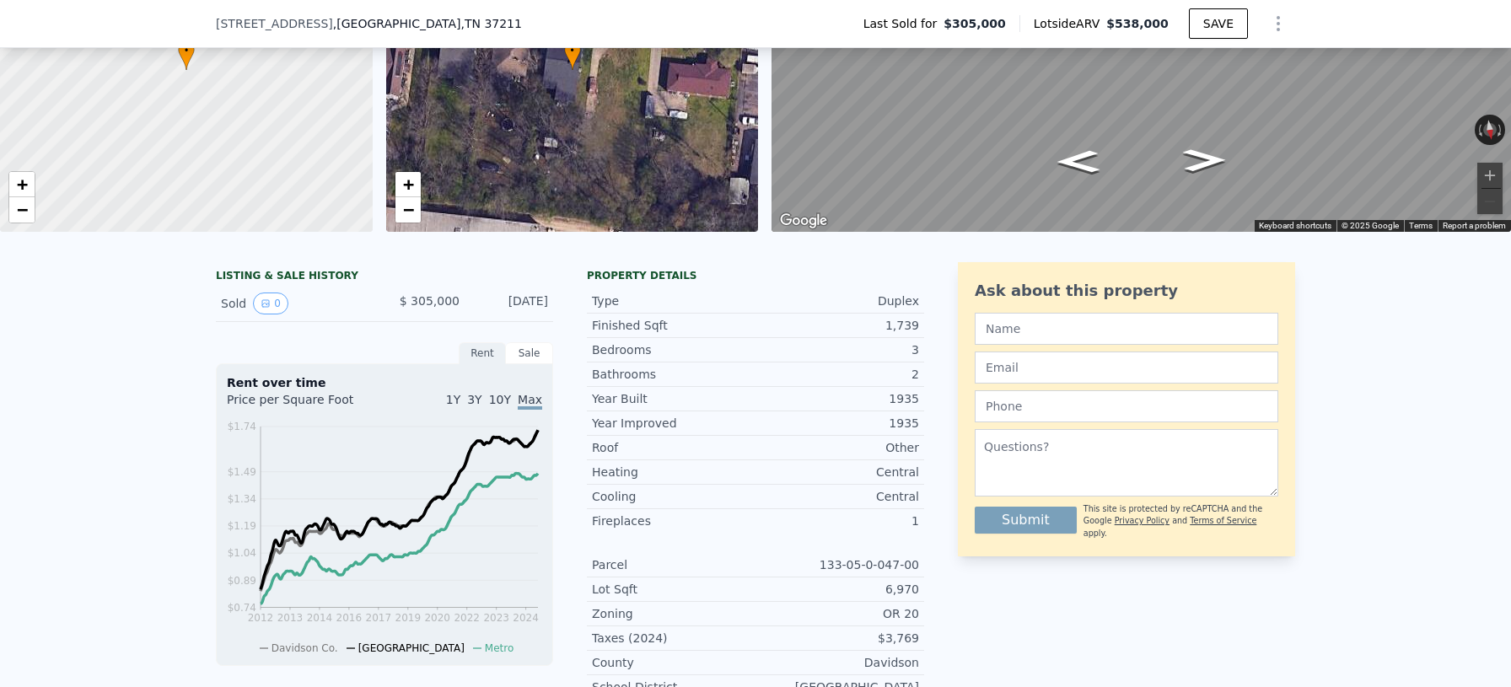
drag, startPoint x: 534, startPoint y: 347, endPoint x: 540, endPoint y: 357, distance: 10.6
click at [534, 347] on div "Sale" at bounding box center [529, 353] width 47 height 22
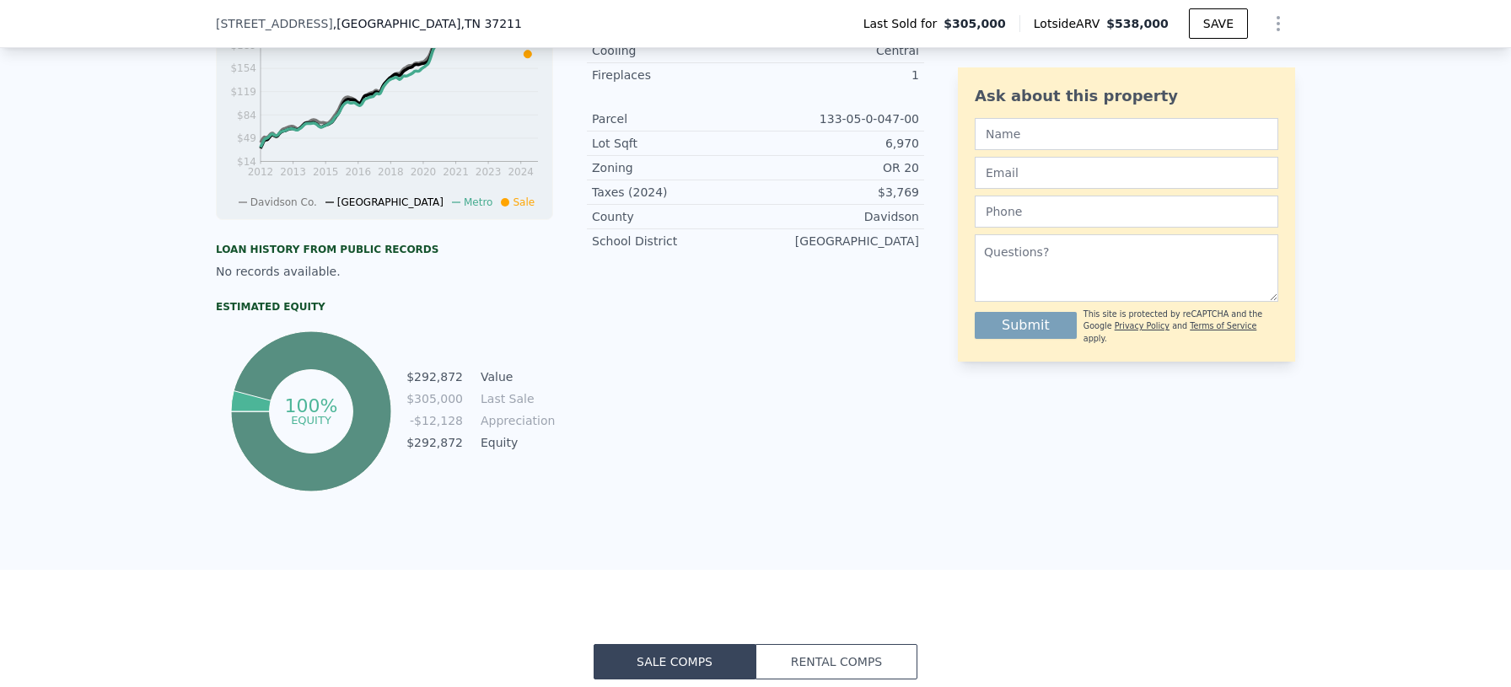
scroll to position [627, 0]
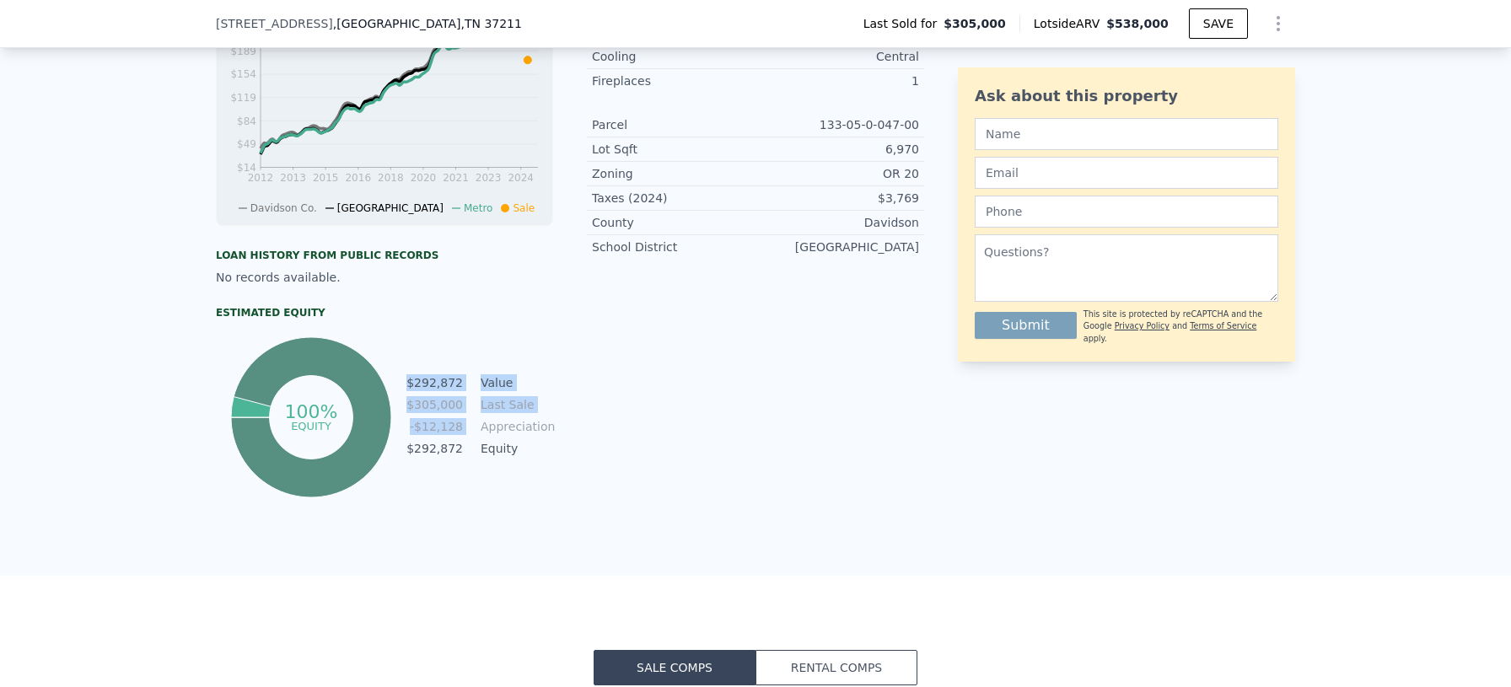
drag, startPoint x: 480, startPoint y: 429, endPoint x: 565, endPoint y: 427, distance: 85.2
click at [565, 427] on div "LISTING & SALE HISTORY Sold 0 $ 305,000 [DATE] Rent Sale Rent over time Price p…" at bounding box center [570, 161] width 708 height 679
drag, startPoint x: 545, startPoint y: 427, endPoint x: 481, endPoint y: 422, distance: 64.2
click at [481, 422] on div "LISTING & SALE HISTORY Sold 0 $ 305,000 [DATE] Rent Sale Rent over time Price p…" at bounding box center [570, 161] width 708 height 679
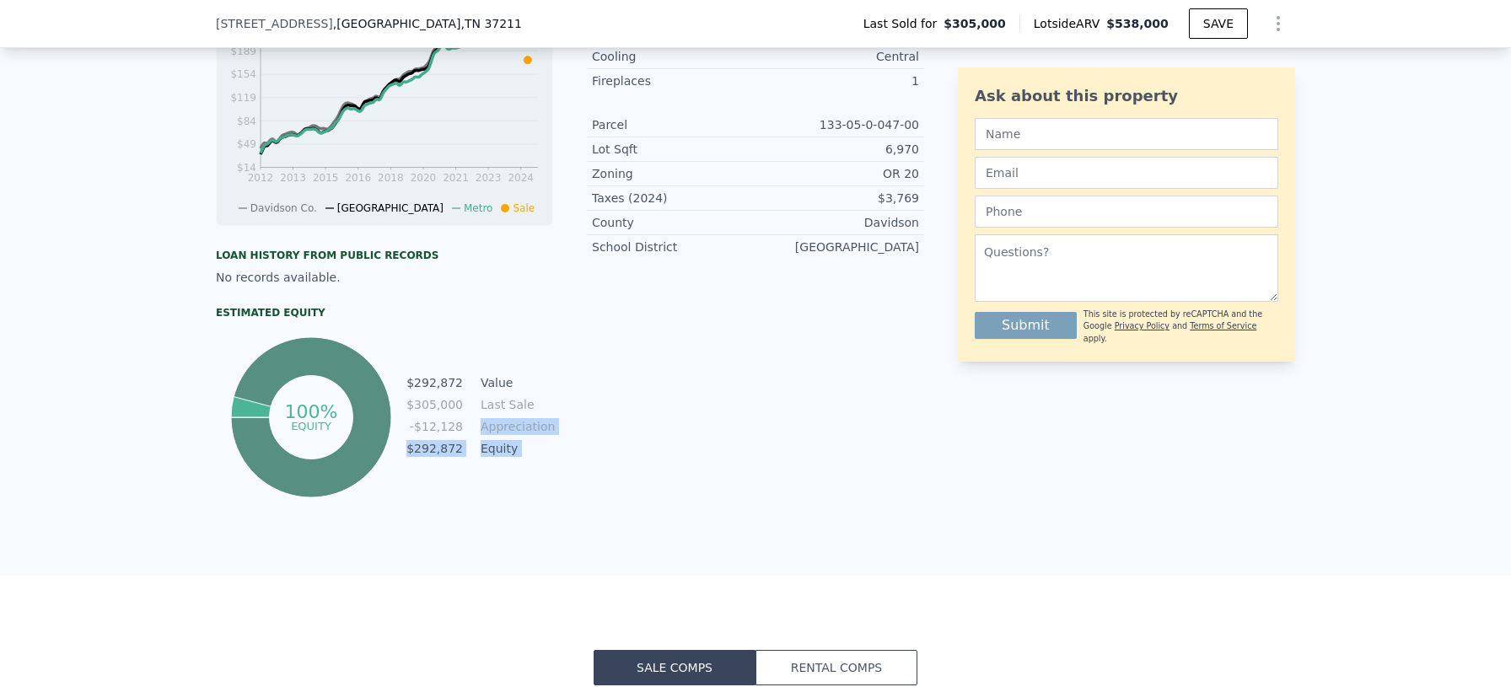
click at [481, 422] on td "Appreciation" at bounding box center [515, 426] width 76 height 19
drag, startPoint x: 482, startPoint y: 424, endPoint x: 539, endPoint y: 439, distance: 58.5
click at [539, 439] on tbody "$292,872 Value $305,000 Last Sale -$12,128 Appreciation $292,872 Equity" at bounding box center [480, 417] width 148 height 88
drag, startPoint x: 539, startPoint y: 439, endPoint x: 533, endPoint y: 446, distance: 9.0
click at [539, 439] on td "Equity" at bounding box center [515, 448] width 76 height 19
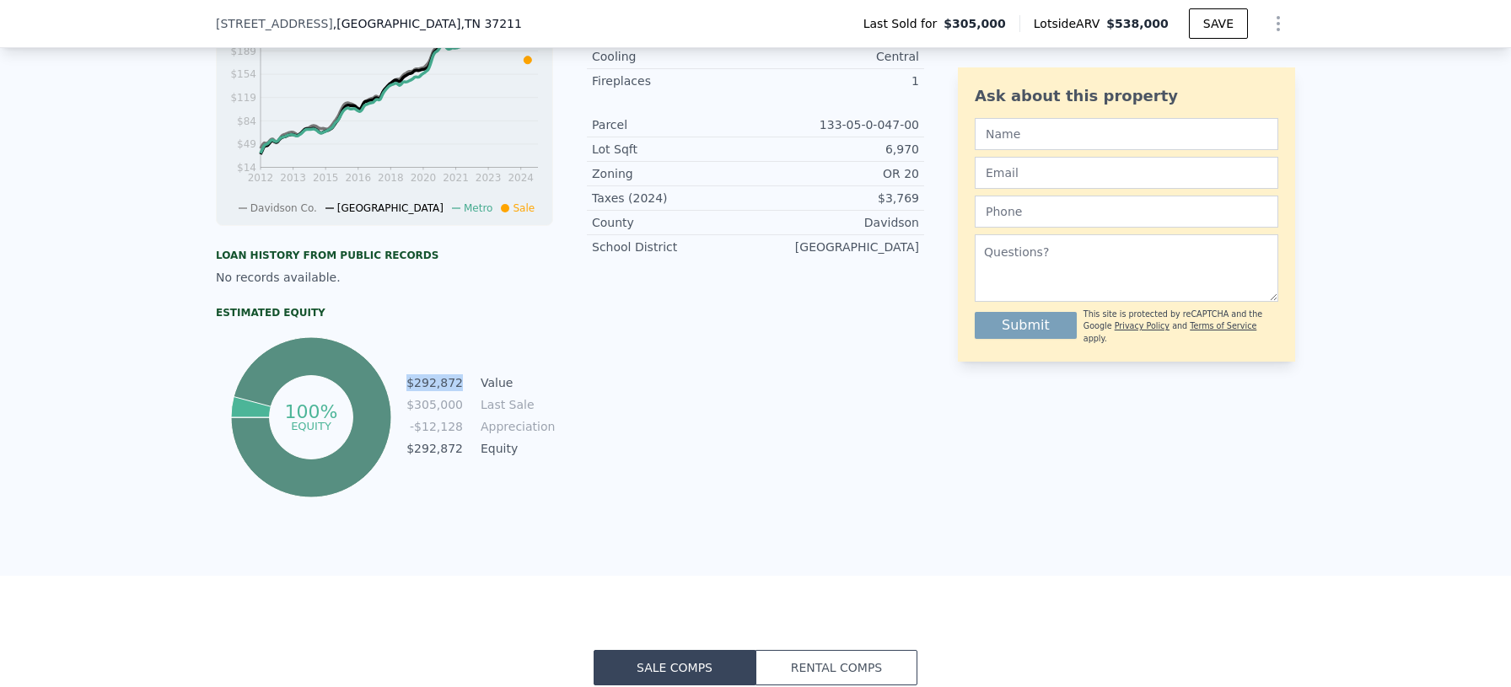
drag, startPoint x: 465, startPoint y: 383, endPoint x: 411, endPoint y: 383, distance: 54.8
click at [411, 383] on tr "$292,872 Value" at bounding box center [480, 382] width 148 height 19
click at [411, 383] on td "$292,872" at bounding box center [435, 382] width 58 height 19
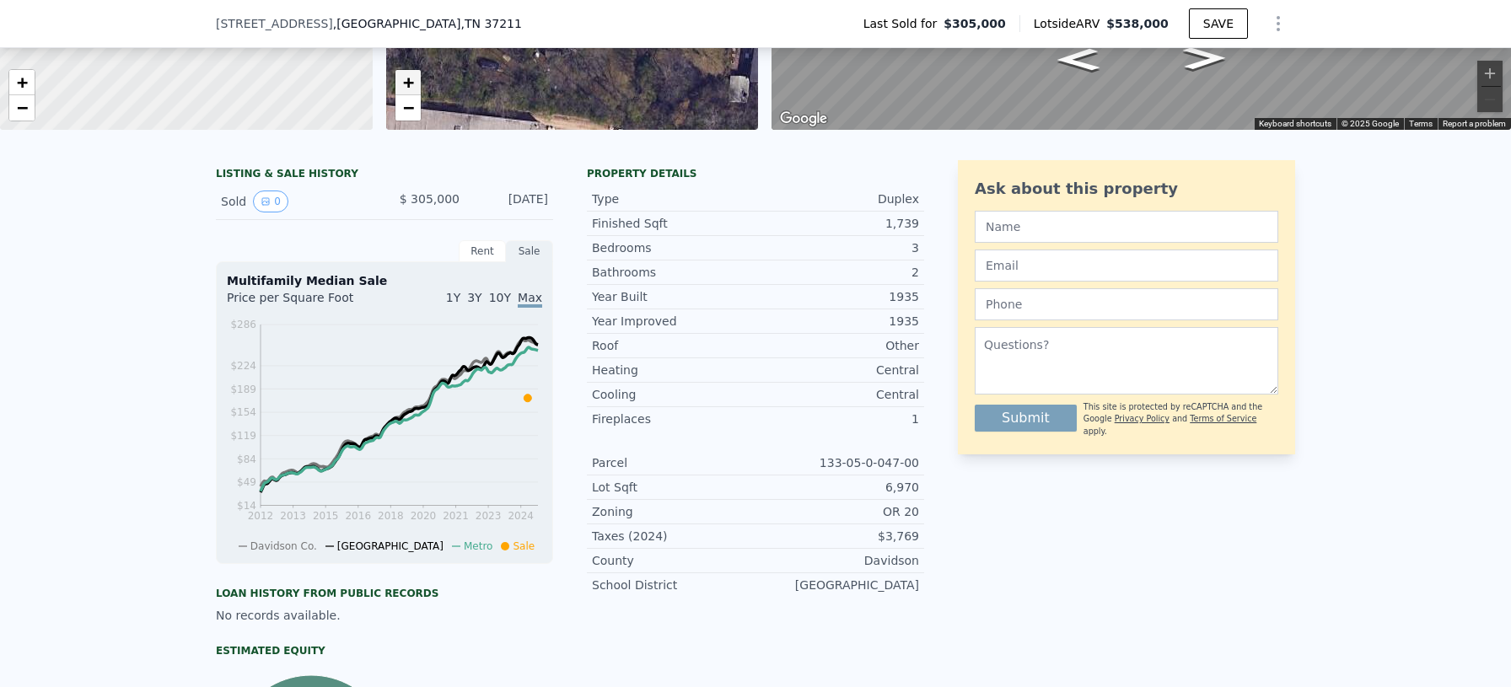
scroll to position [0, 0]
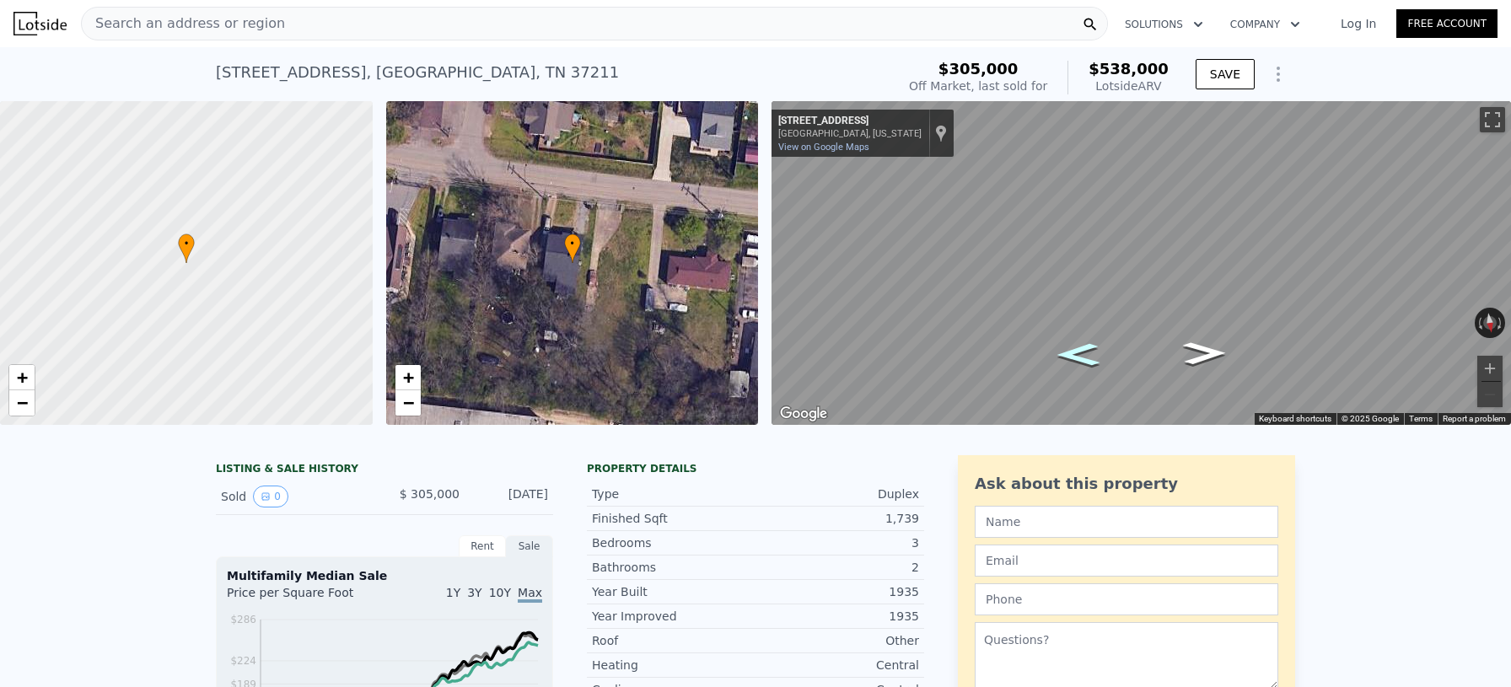
click at [1082, 362] on icon "Go East, Veritas St" at bounding box center [1078, 354] width 79 height 33
click at [1209, 355] on icon "Go West, Veritas St" at bounding box center [1204, 353] width 79 height 33
click at [1199, 360] on icon "Go West, Veritas St" at bounding box center [1204, 353] width 79 height 33
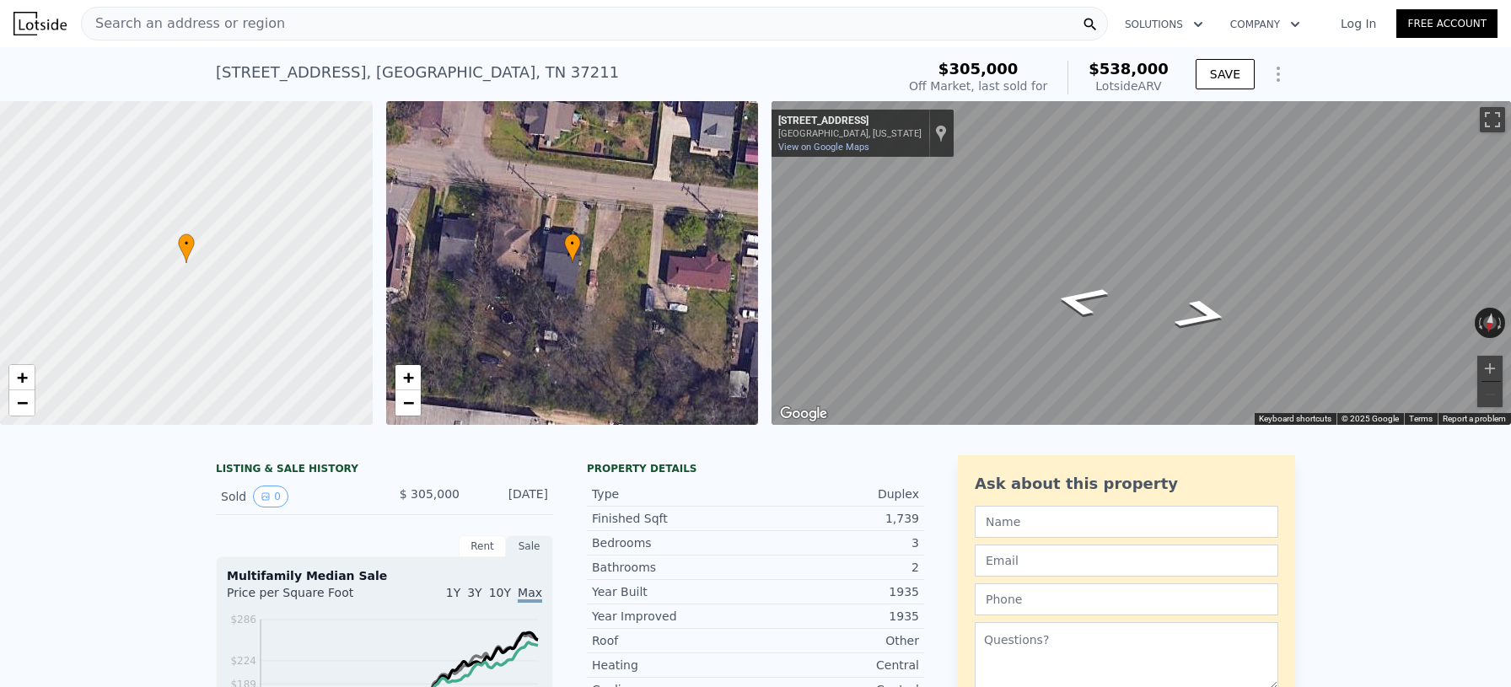
click at [323, 70] on div "[STREET_ADDRESS]" at bounding box center [417, 73] width 403 height 24
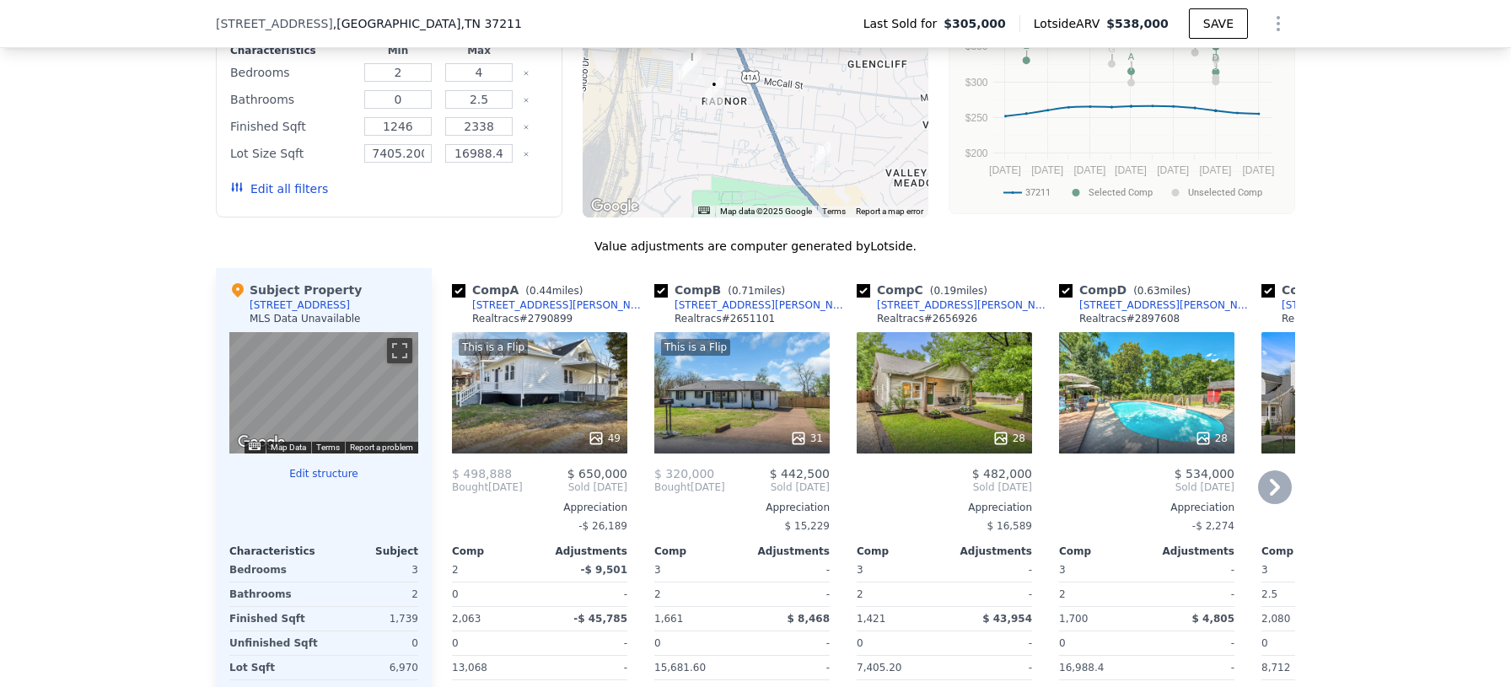
scroll to position [1454, 0]
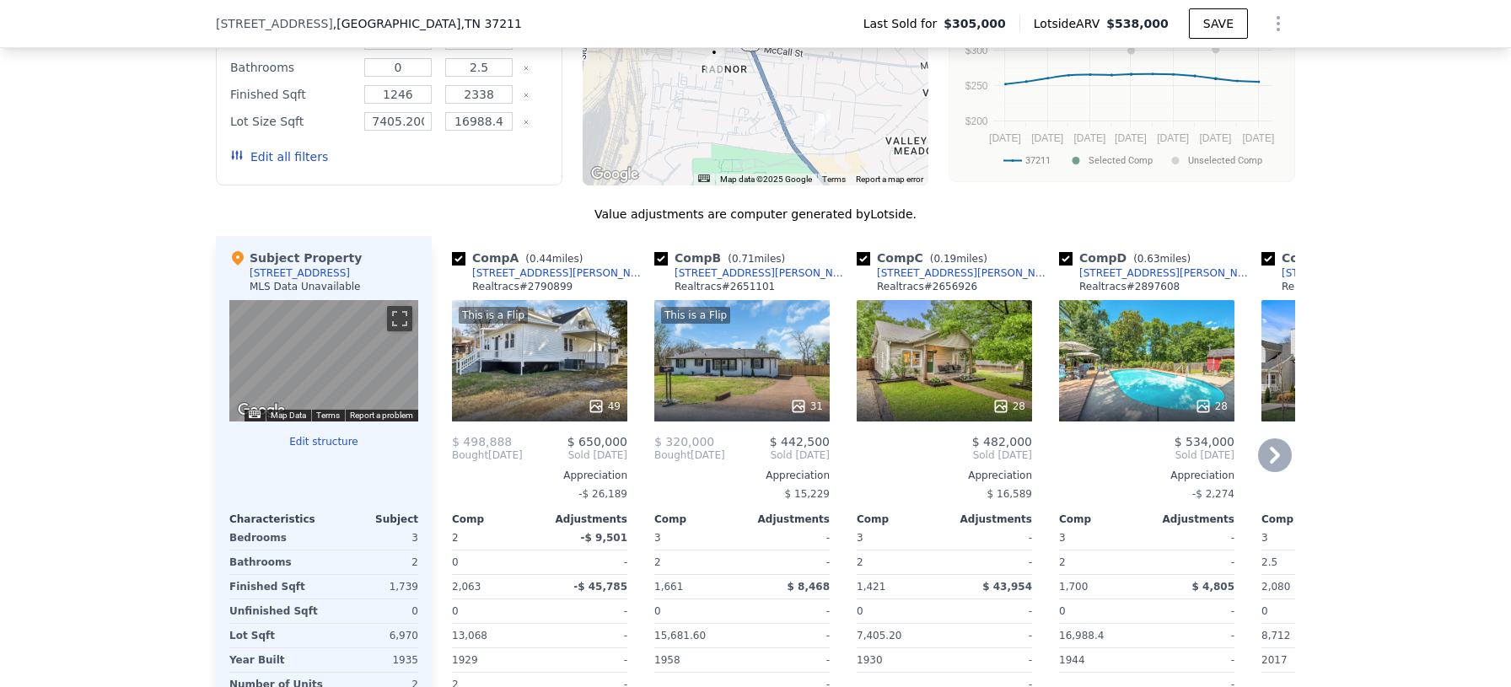
click at [1004, 406] on icon at bounding box center [1000, 406] width 17 height 17
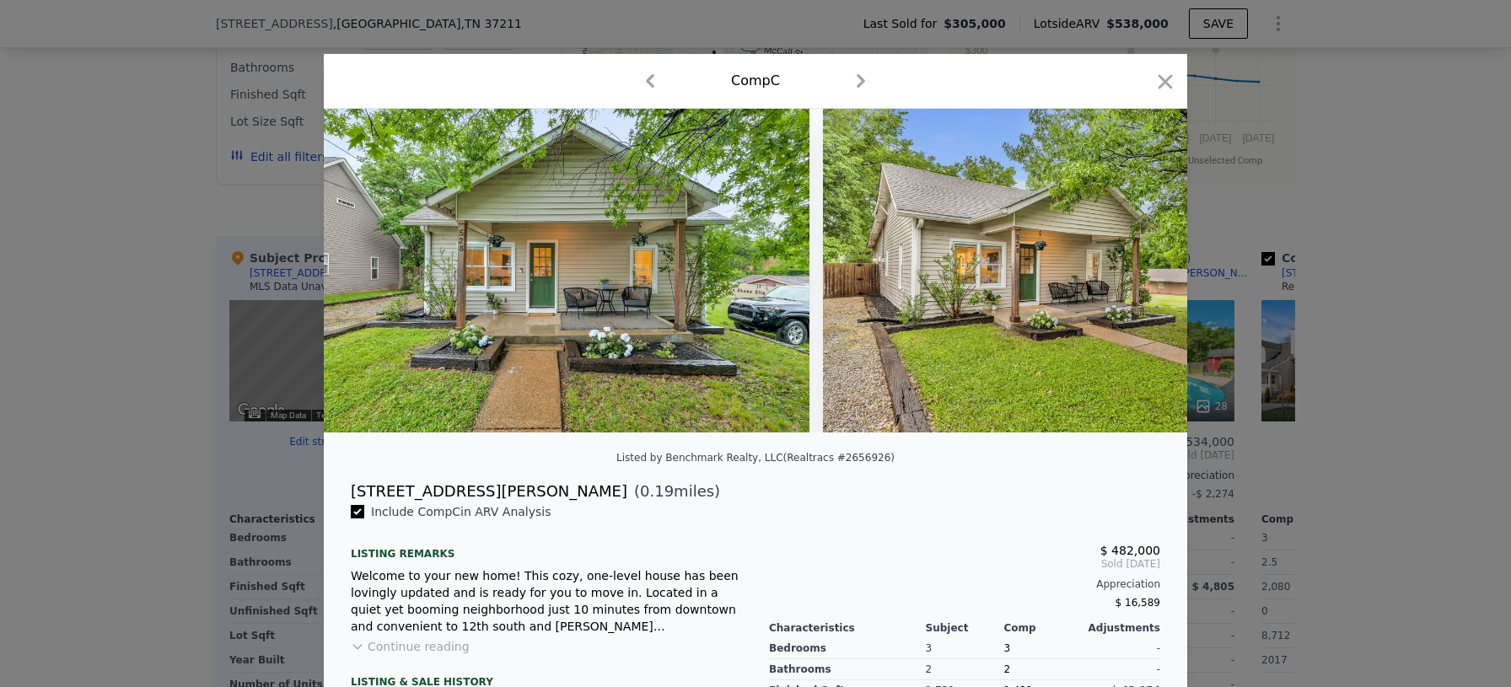
click at [823, 324] on img at bounding box center [1066, 271] width 486 height 324
click at [751, 264] on img at bounding box center [567, 271] width 486 height 324
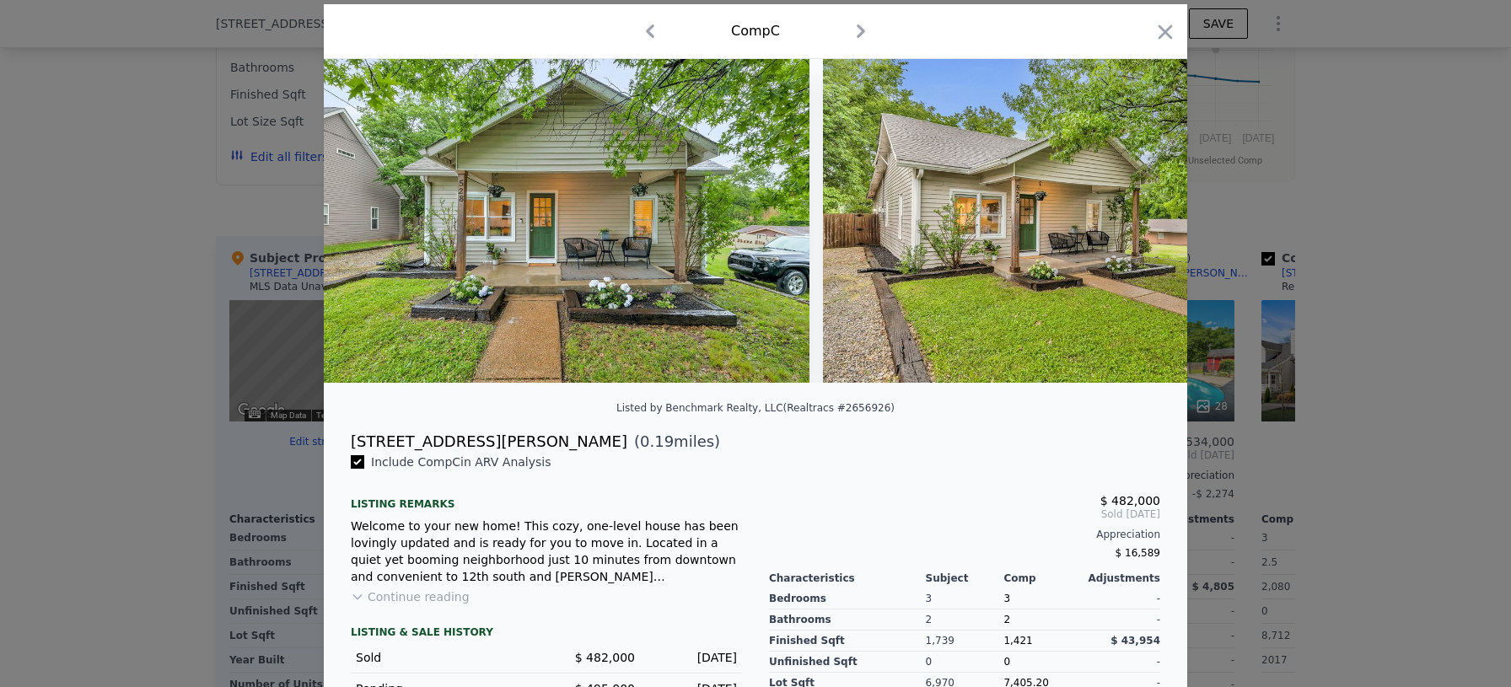
scroll to position [78, 0]
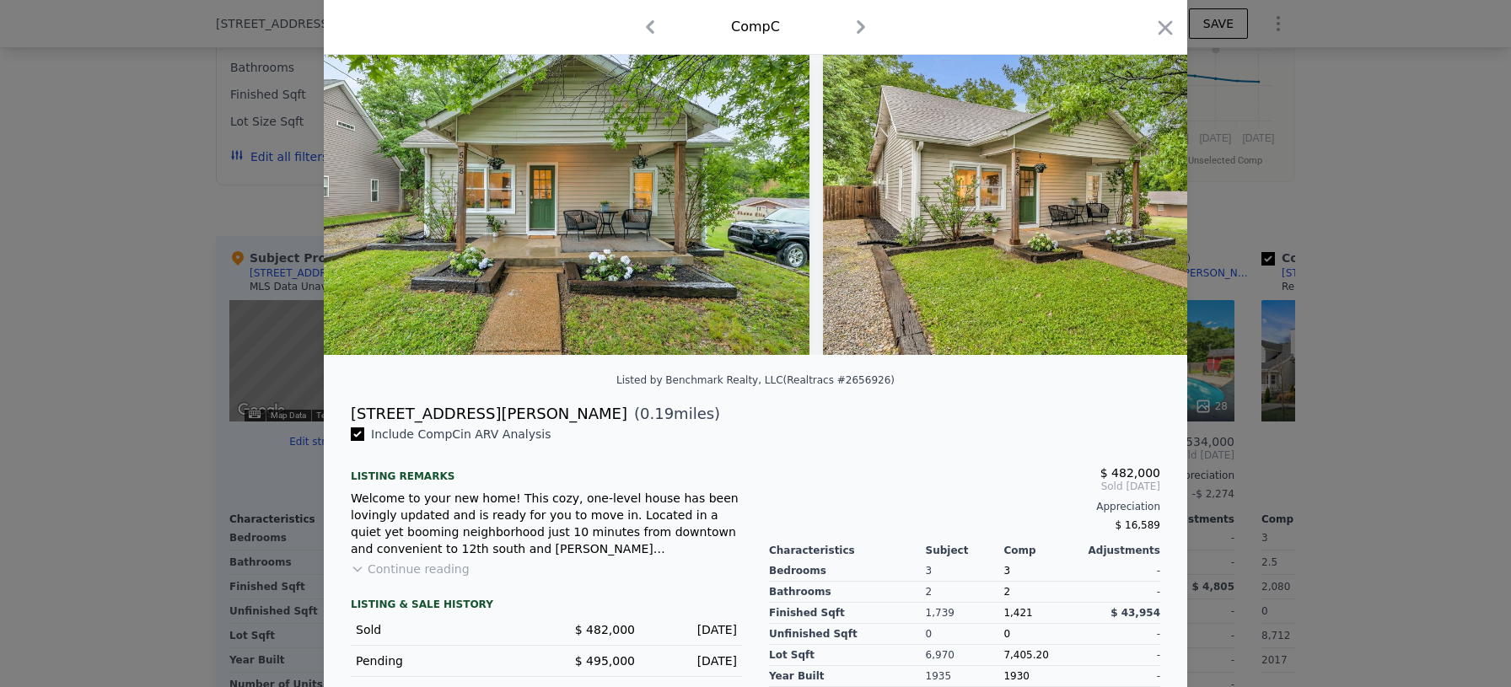
click at [427, 572] on button "Continue reading" at bounding box center [410, 569] width 119 height 17
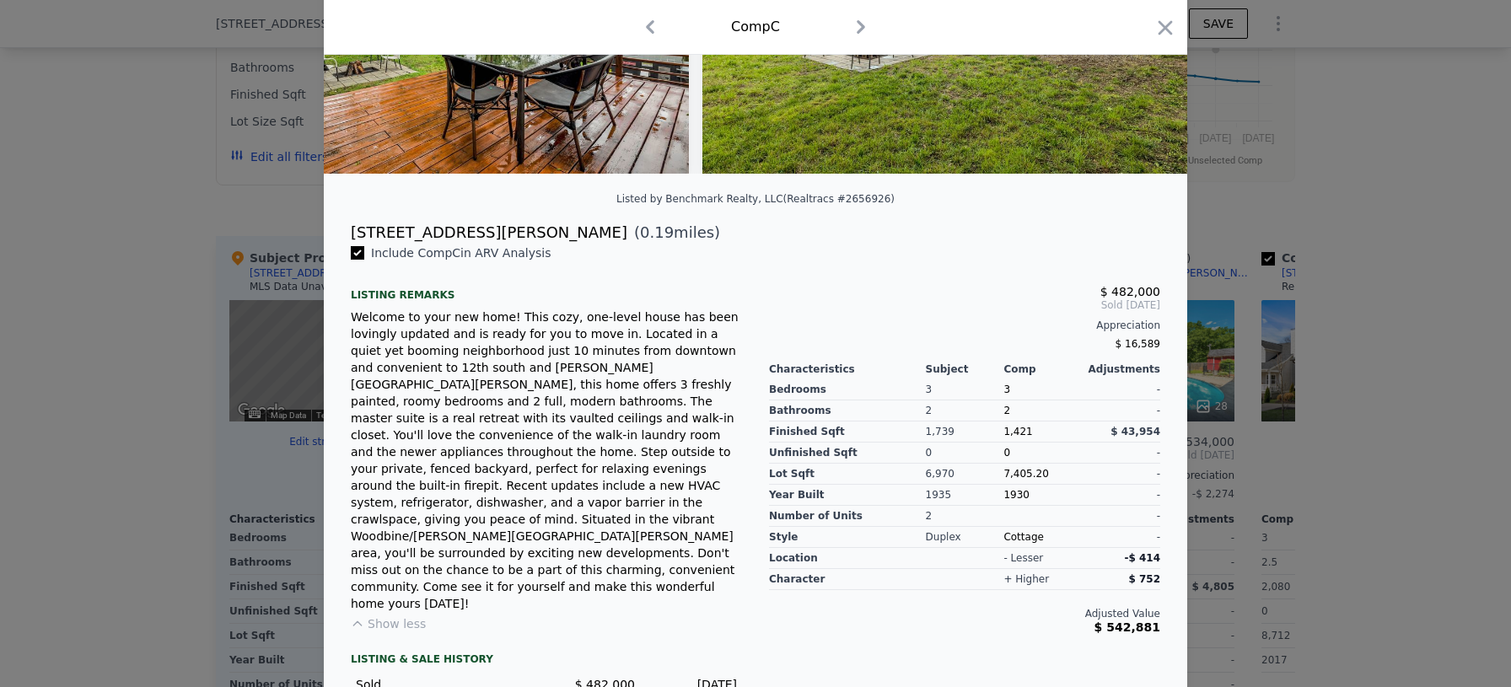
scroll to position [282, 0]
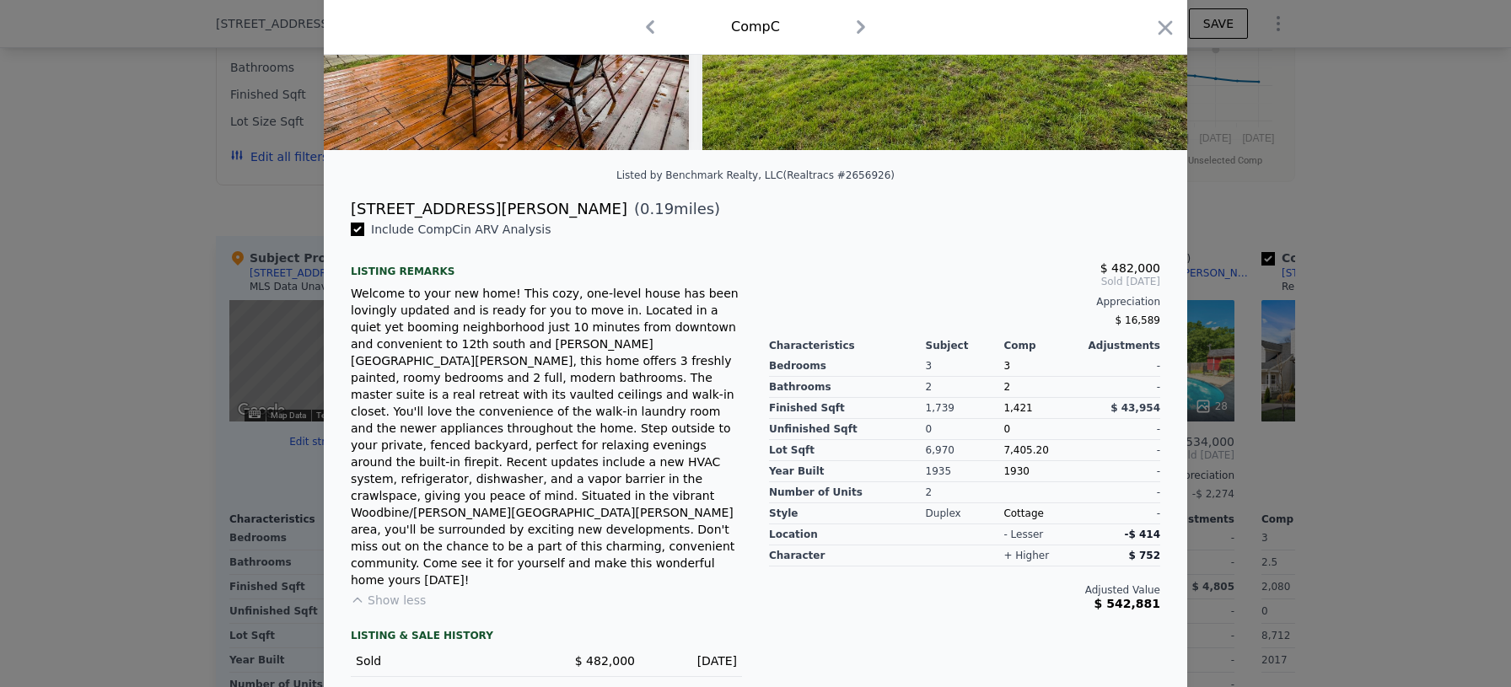
click at [1383, 513] on div at bounding box center [755, 343] width 1511 height 687
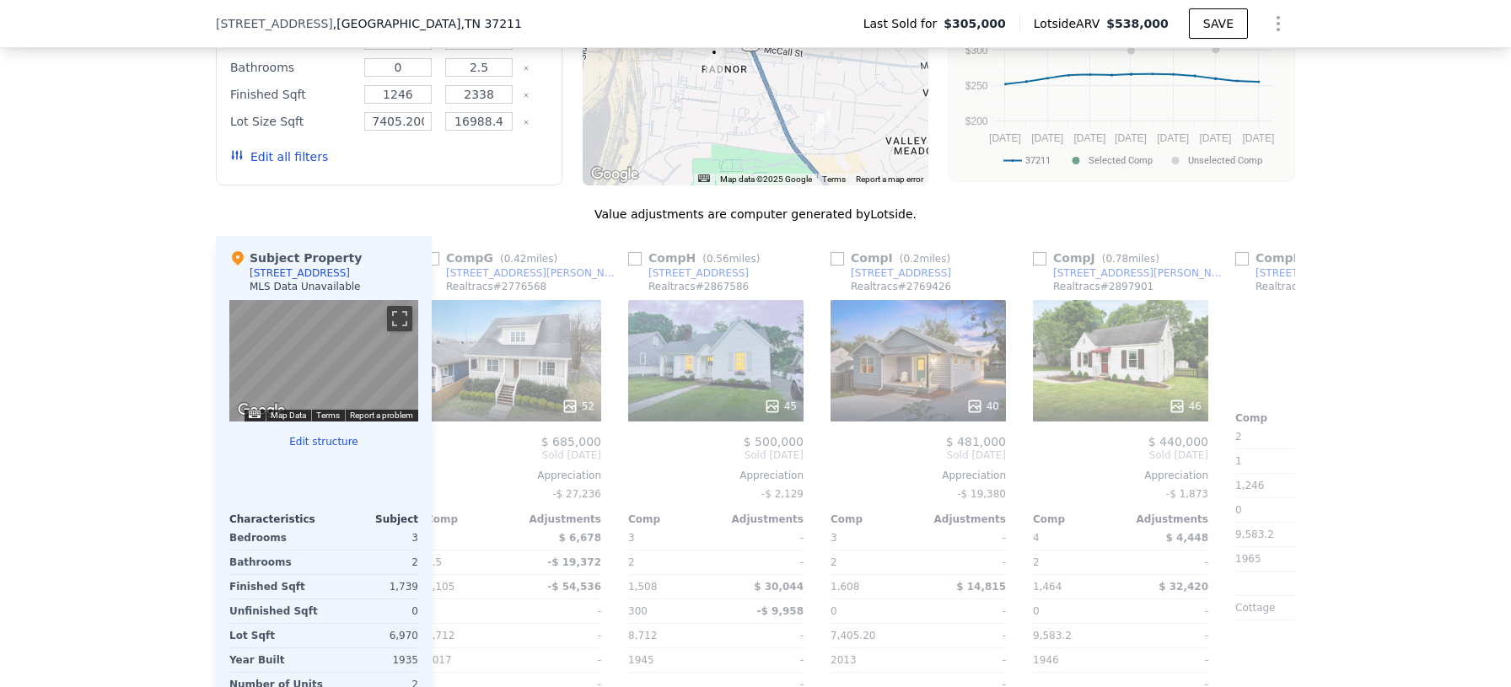
scroll to position [0, 1270]
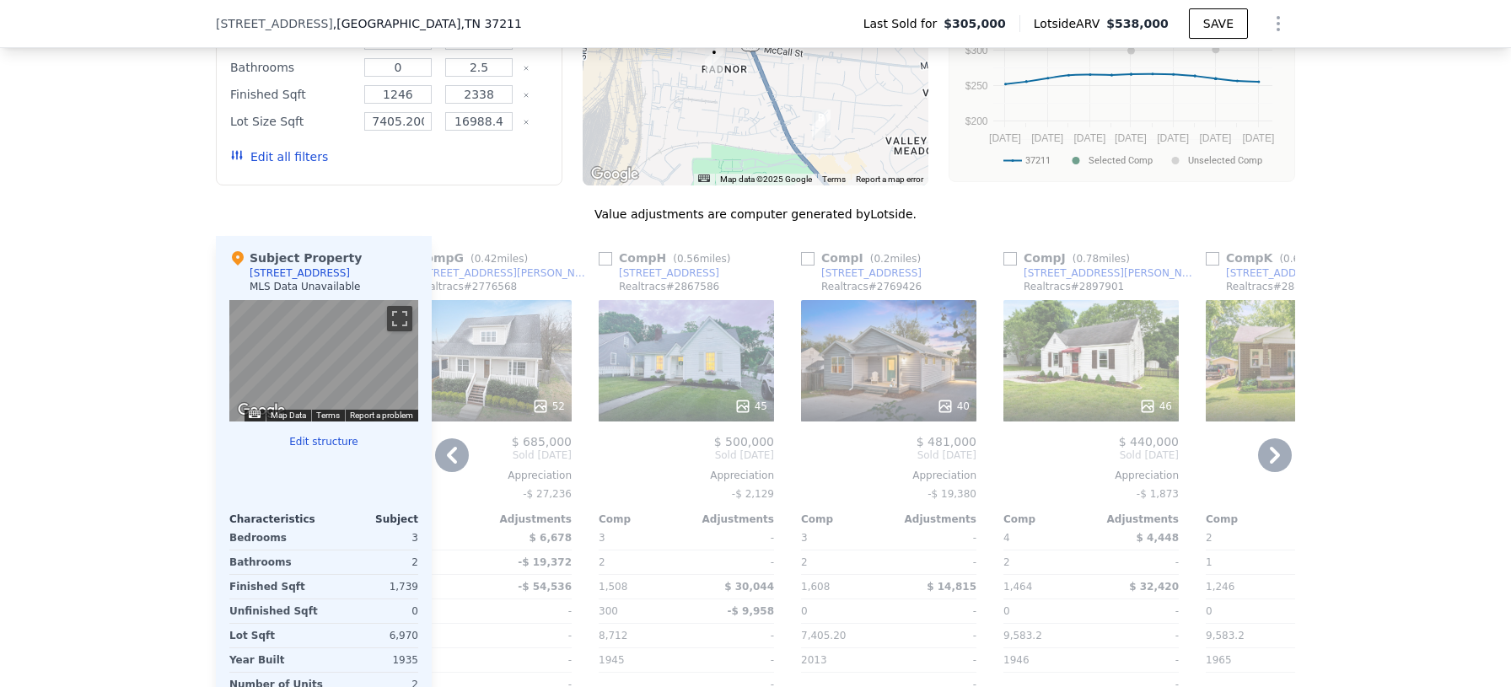
click at [954, 411] on div "40" at bounding box center [953, 406] width 33 height 17
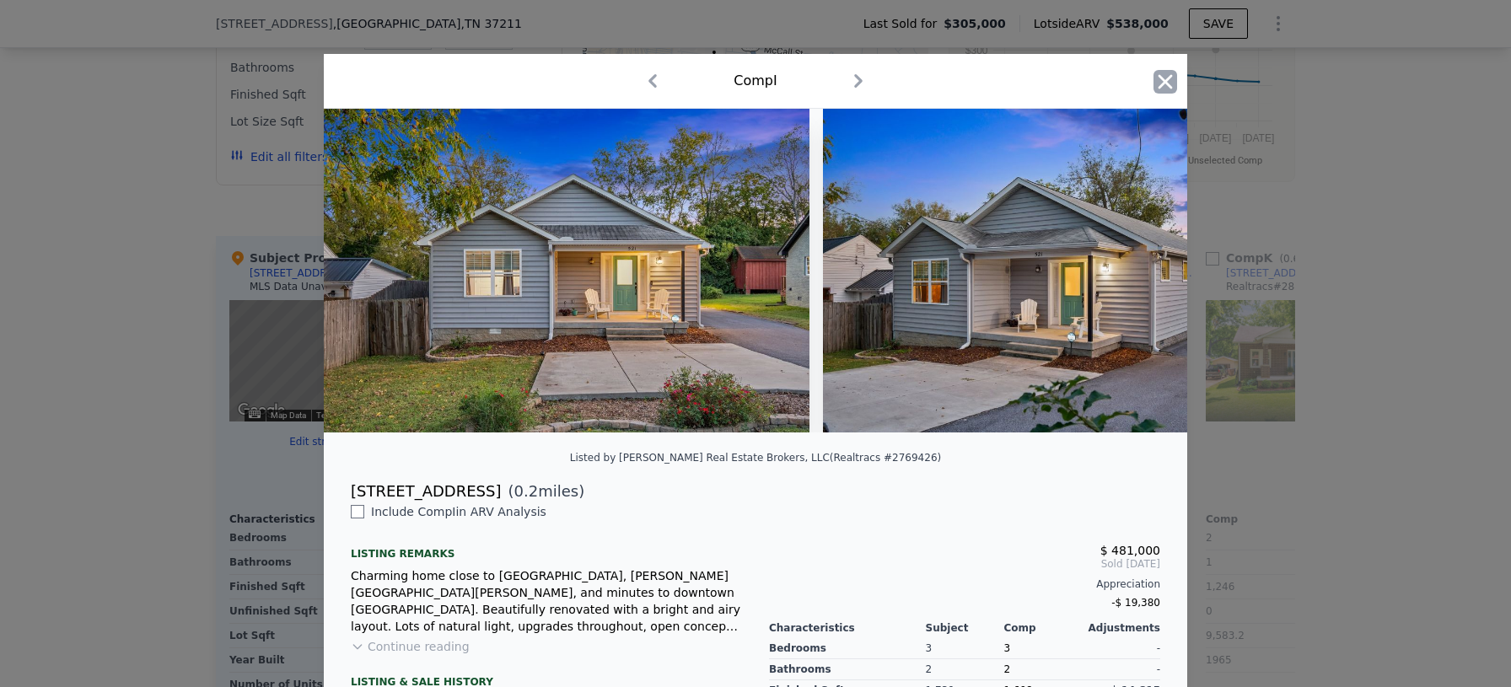
click at [1166, 83] on icon "button" at bounding box center [1165, 81] width 14 height 14
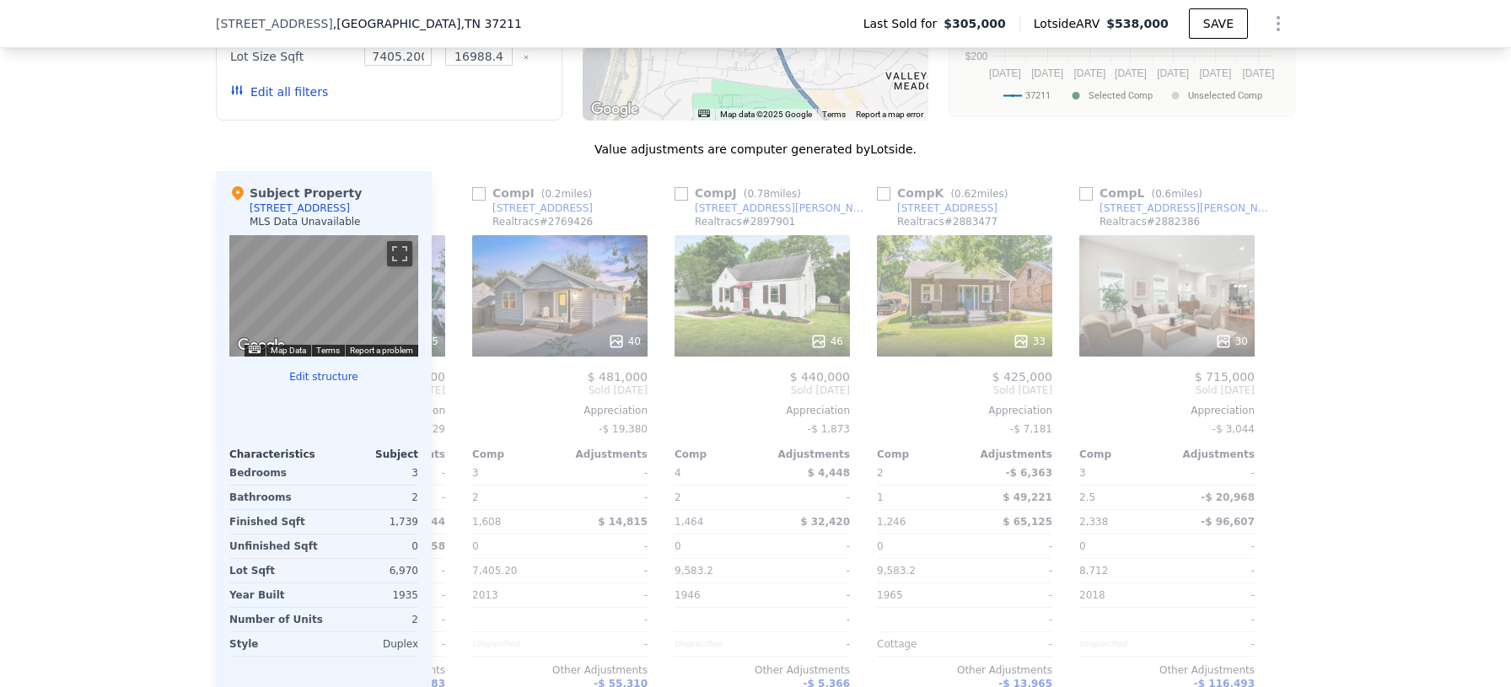
scroll to position [0, 1605]
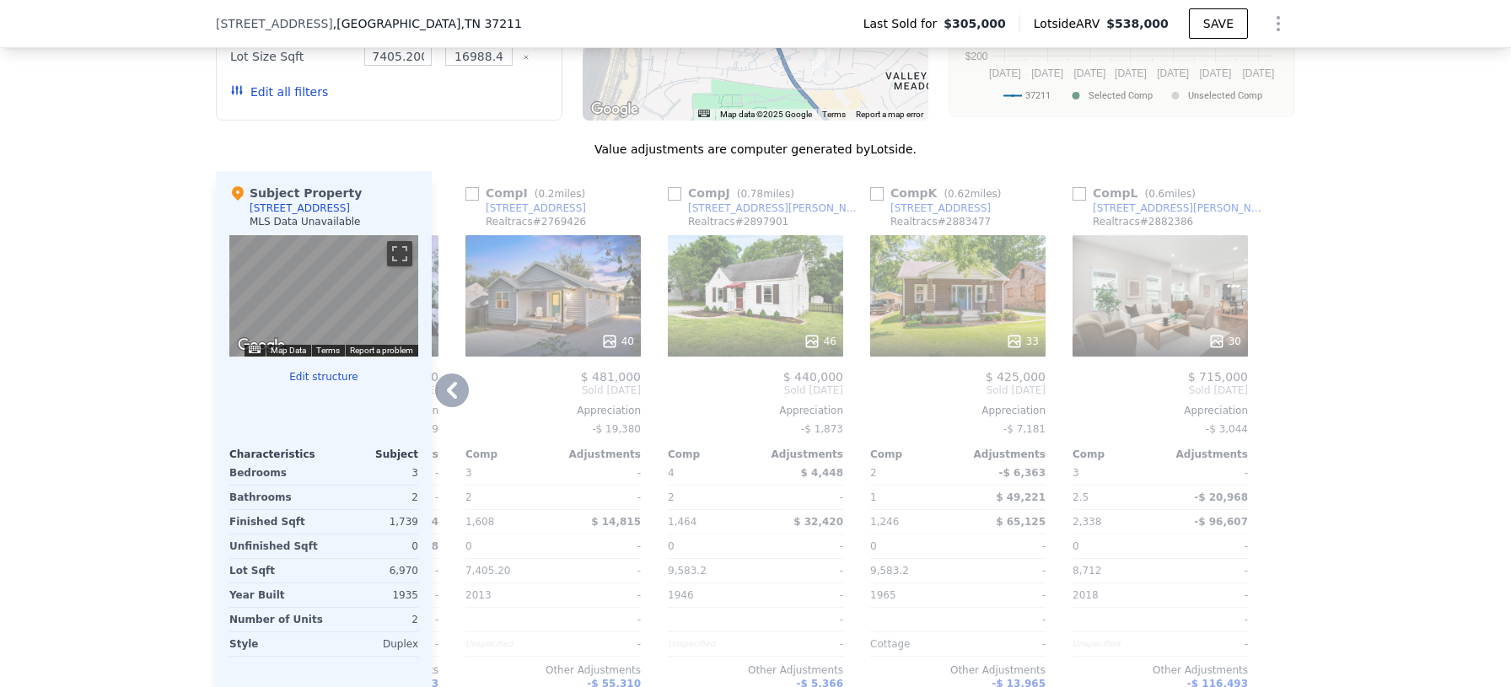
click at [1018, 340] on icon at bounding box center [1014, 341] width 17 height 17
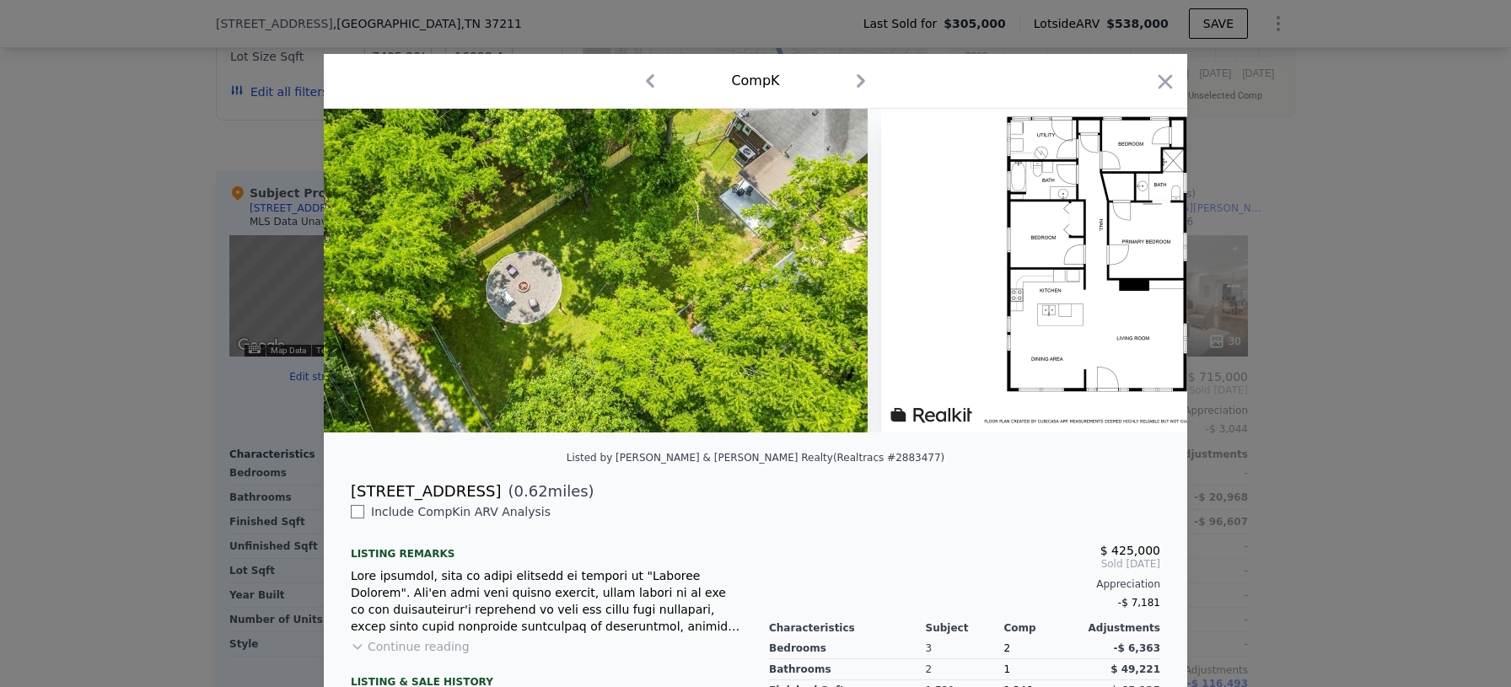
scroll to position [0, 15329]
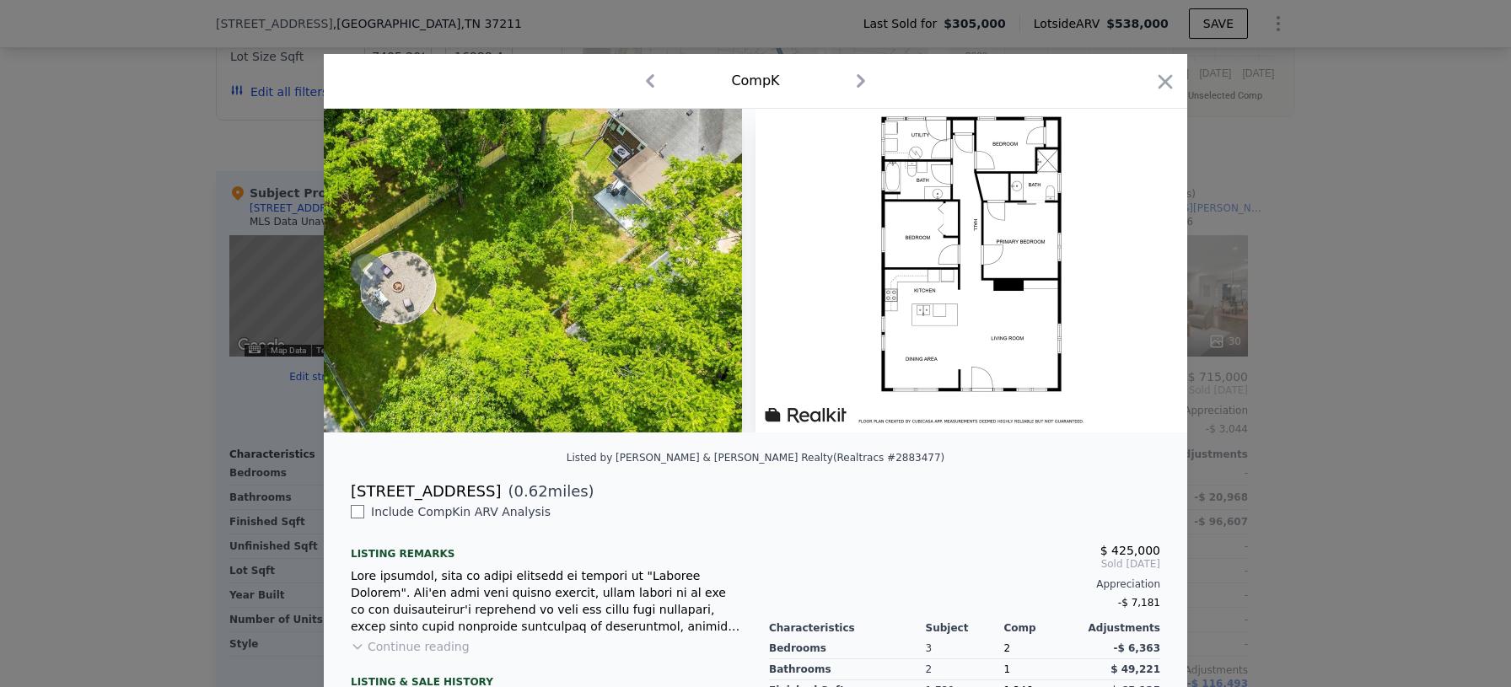
click at [951, 288] on img at bounding box center [971, 271] width 432 height 324
click at [1249, 208] on div at bounding box center [755, 343] width 1511 height 687
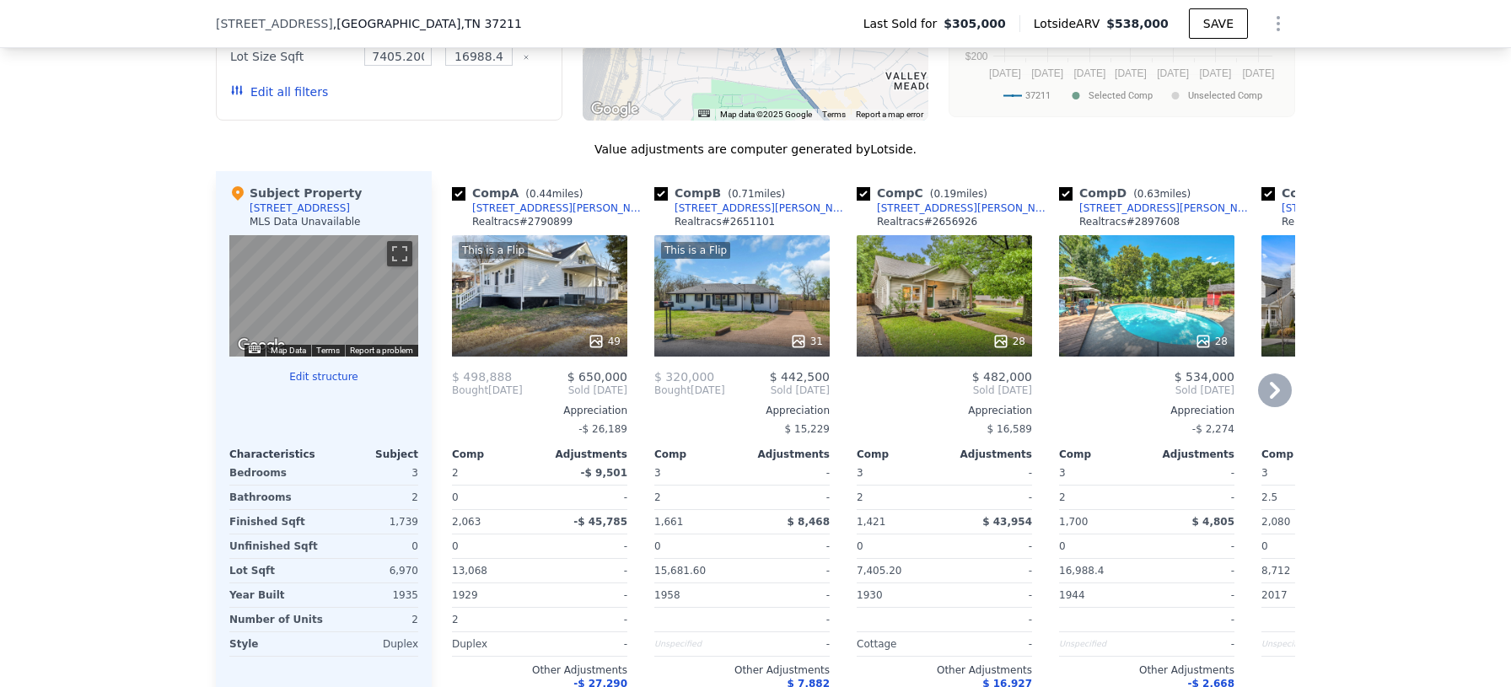
click at [604, 336] on div "49" at bounding box center [604, 341] width 33 height 17
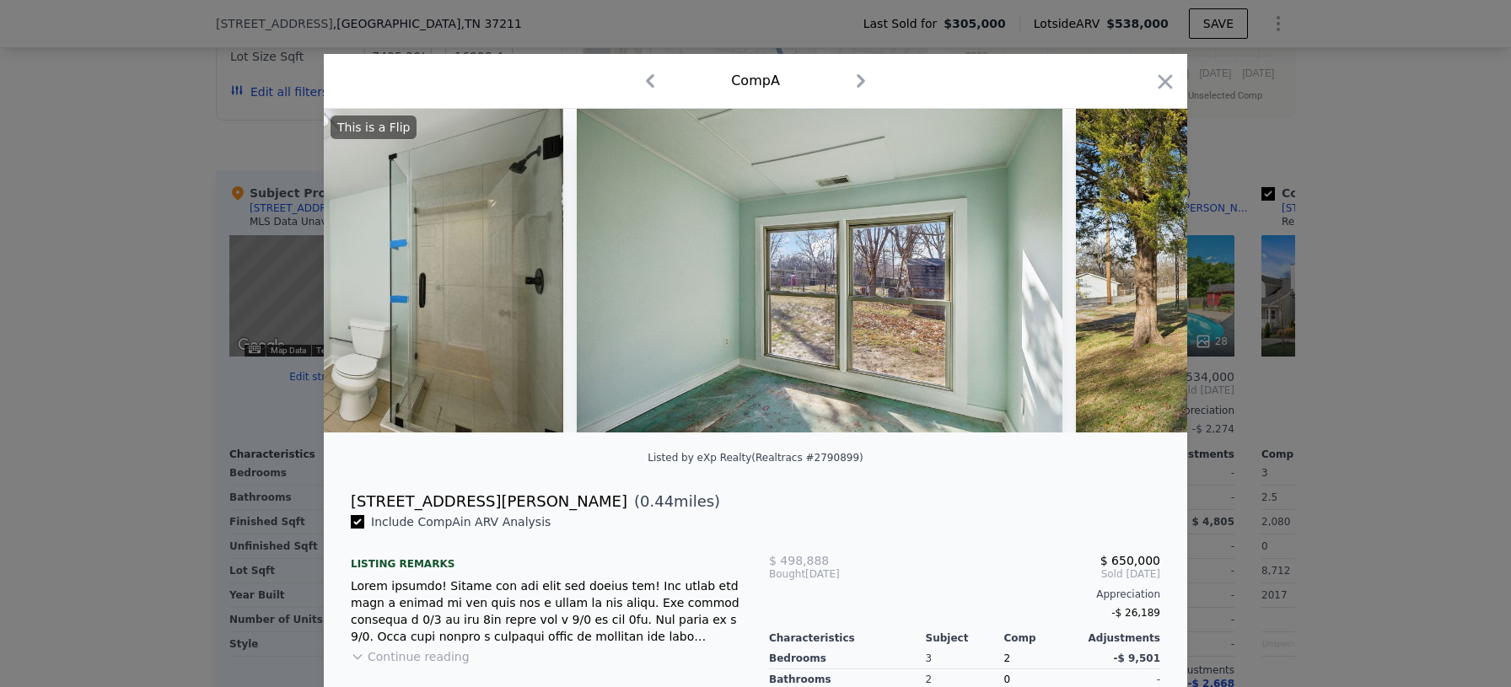
scroll to position [0, 23028]
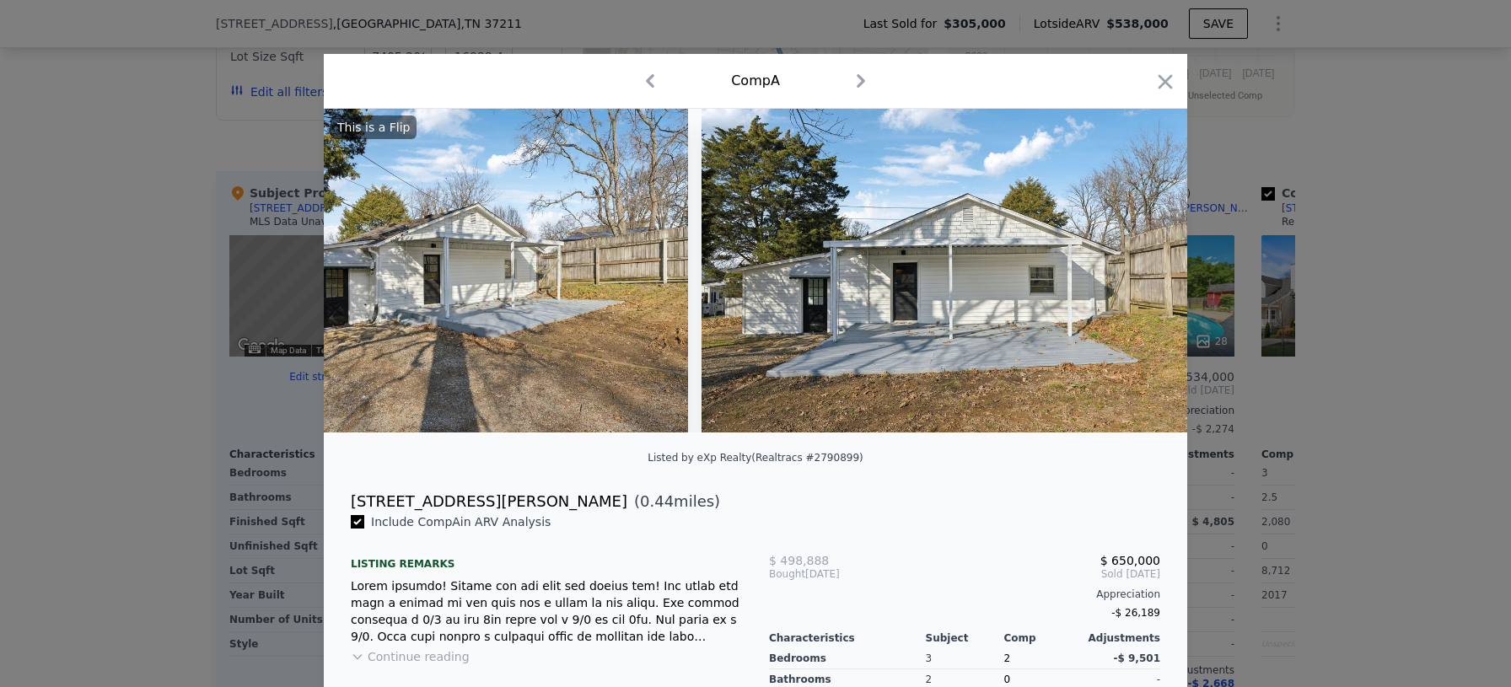
drag, startPoint x: 1168, startPoint y: 85, endPoint x: 1106, endPoint y: 151, distance: 90.1
click at [1168, 85] on icon "button" at bounding box center [1165, 81] width 14 height 14
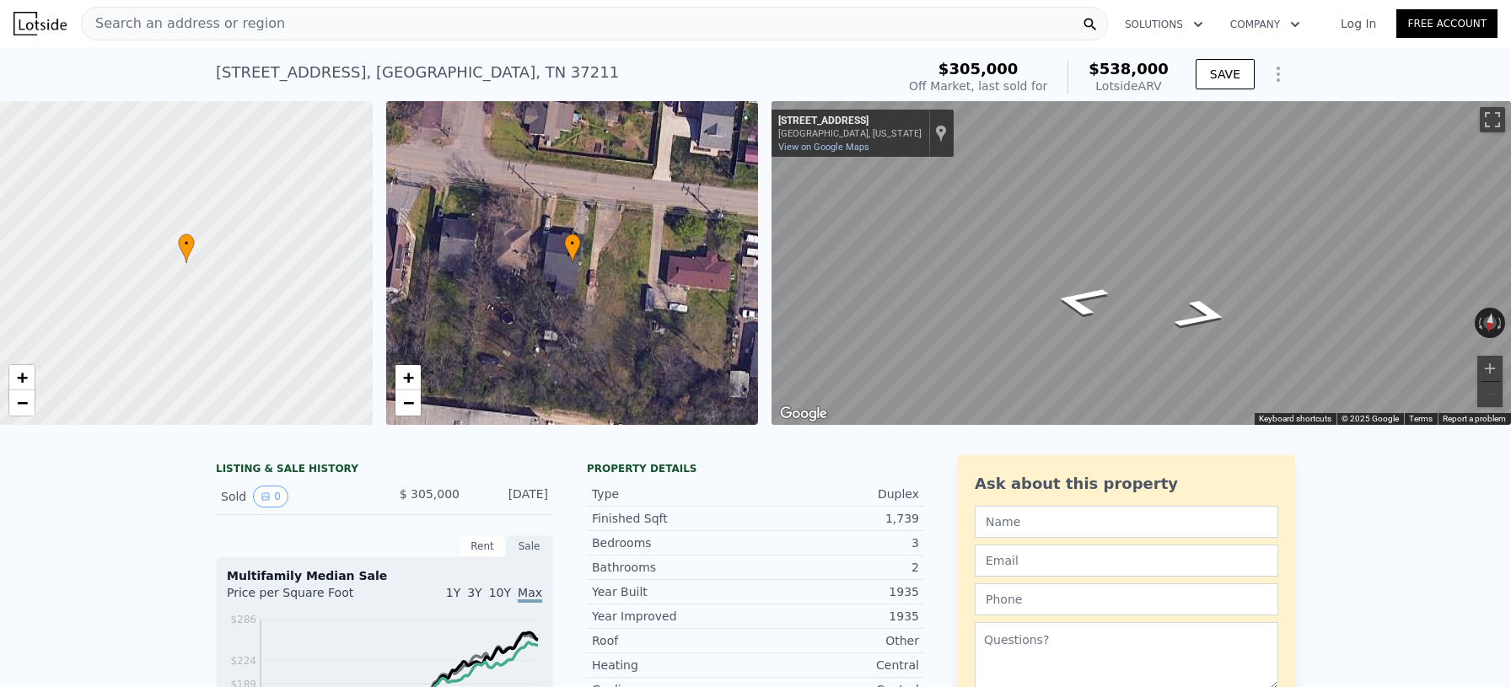
click at [481, 68] on div "[STREET_ADDRESS] Sold [DATE] for $305k (~ARV $538k )" at bounding box center [552, 77] width 673 height 47
click at [407, 22] on div "Search an address or region" at bounding box center [594, 24] width 1027 height 34
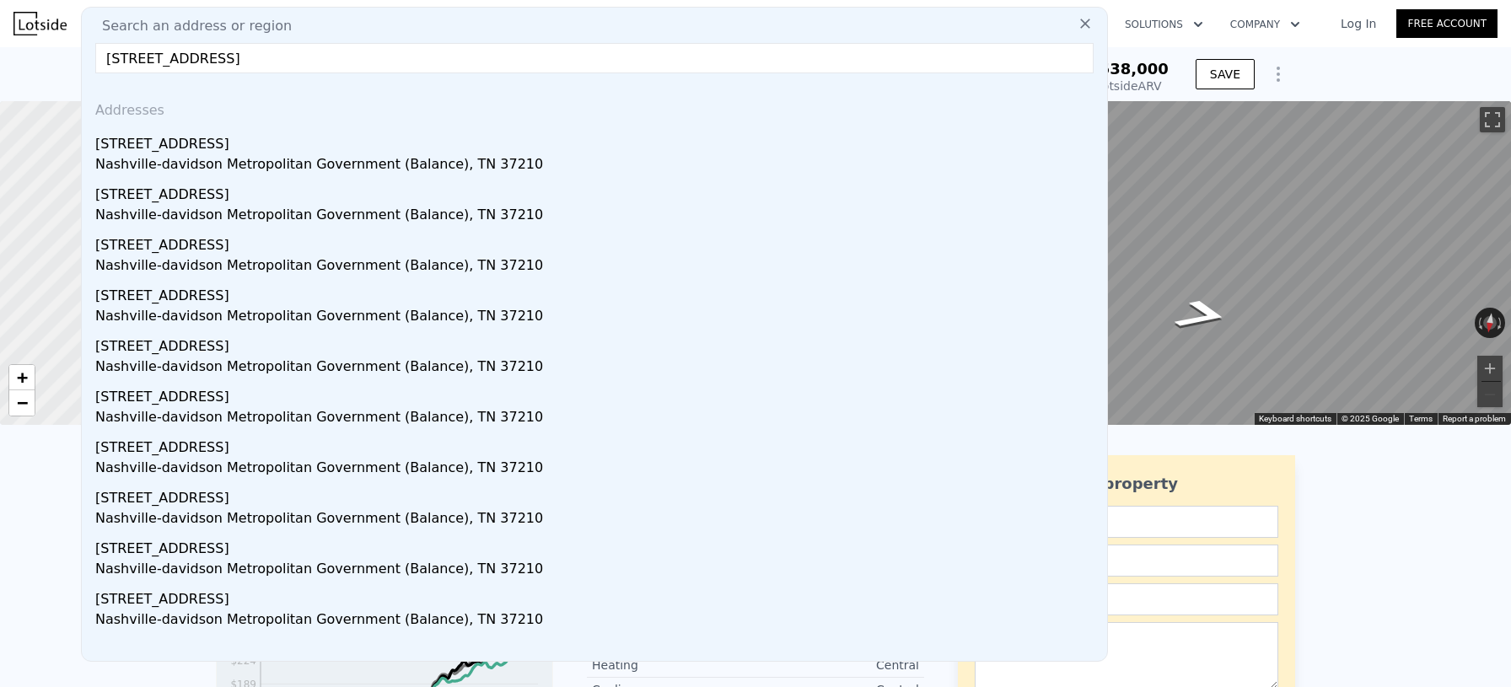
type input "[STREET_ADDRESS]"
click at [332, 148] on div "[STREET_ADDRESS]" at bounding box center [597, 140] width 1005 height 27
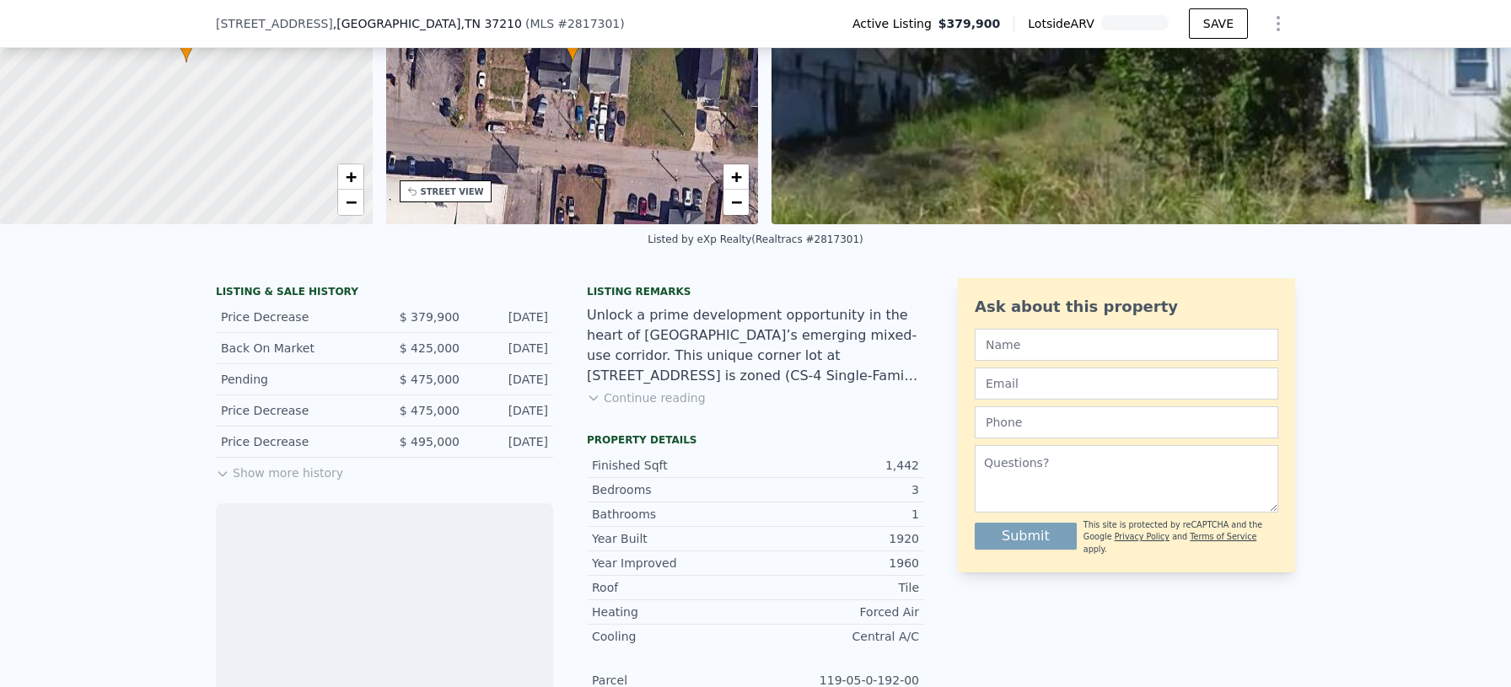
scroll to position [384, 0]
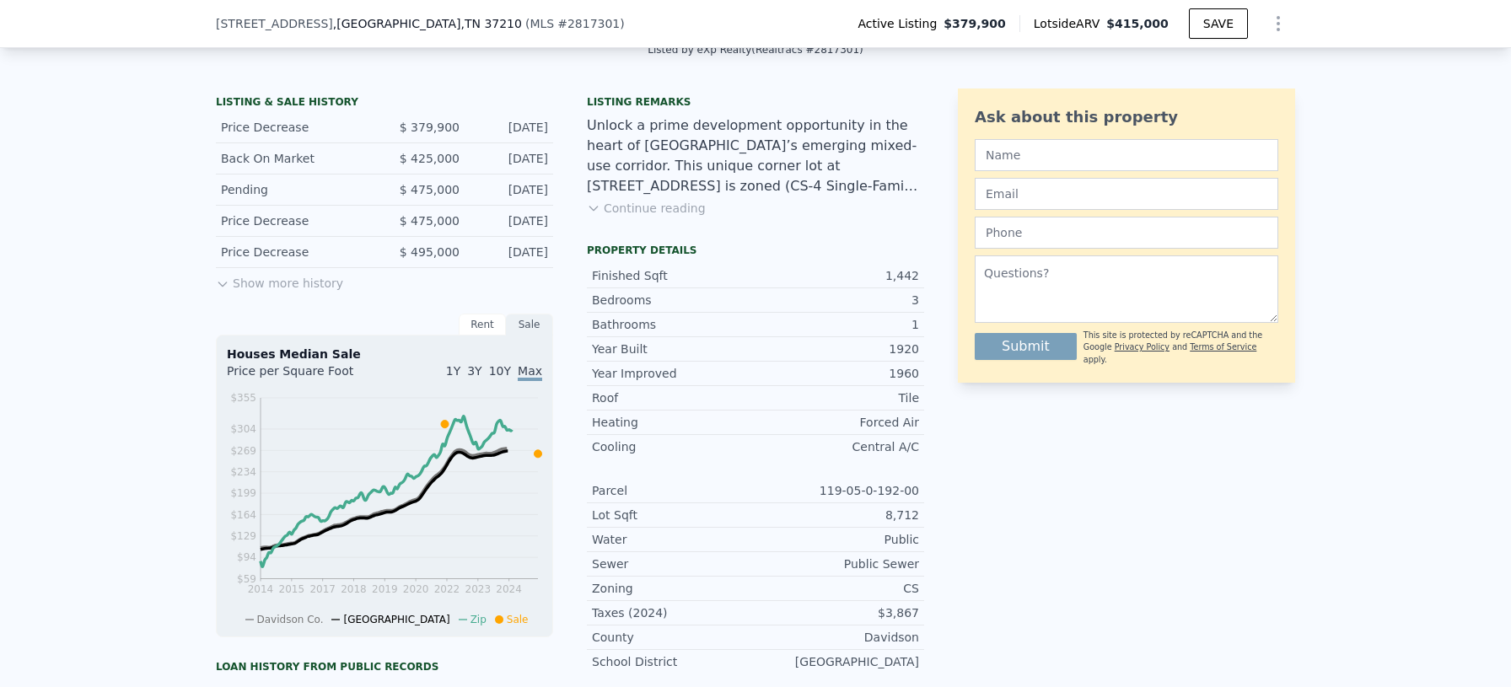
click at [278, 275] on button "Show more history" at bounding box center [279, 280] width 127 height 24
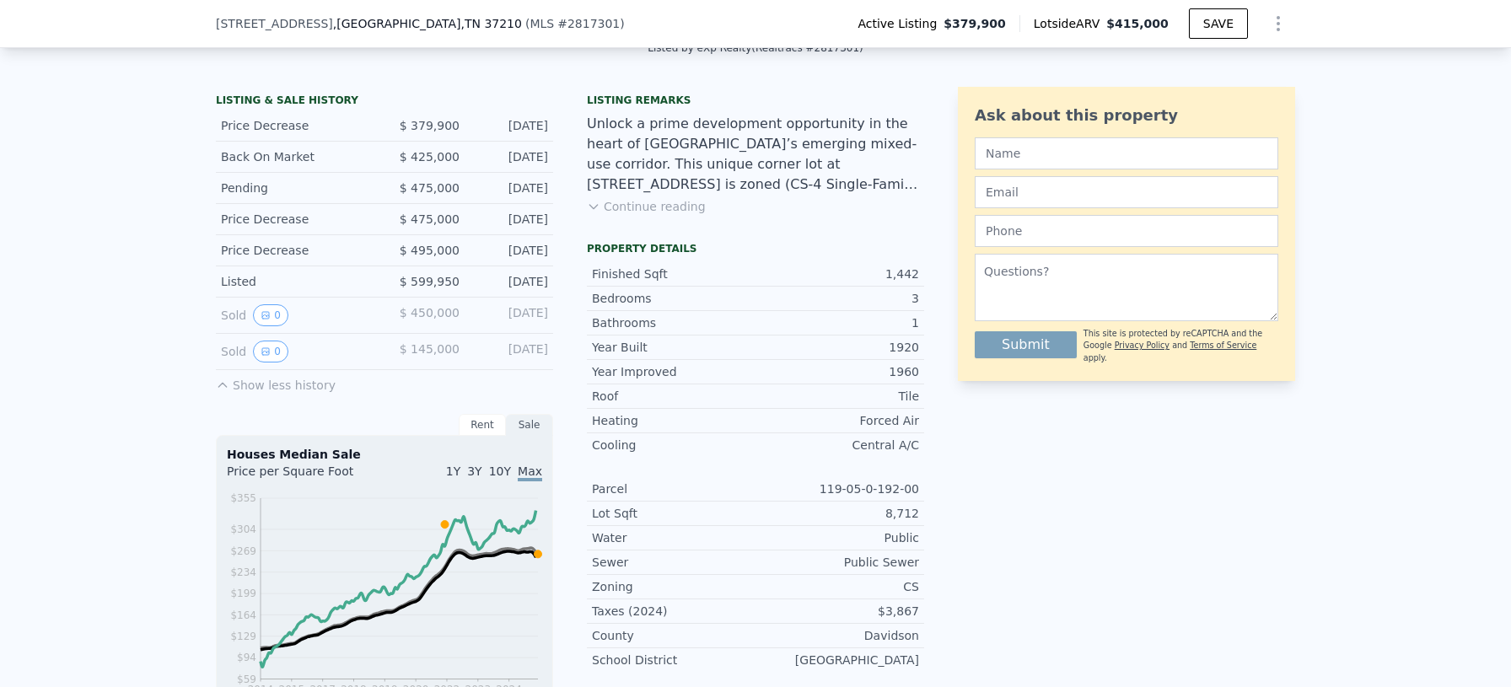
scroll to position [384, 0]
click at [411, 286] on span "$ 599,950" at bounding box center [430, 283] width 60 height 13
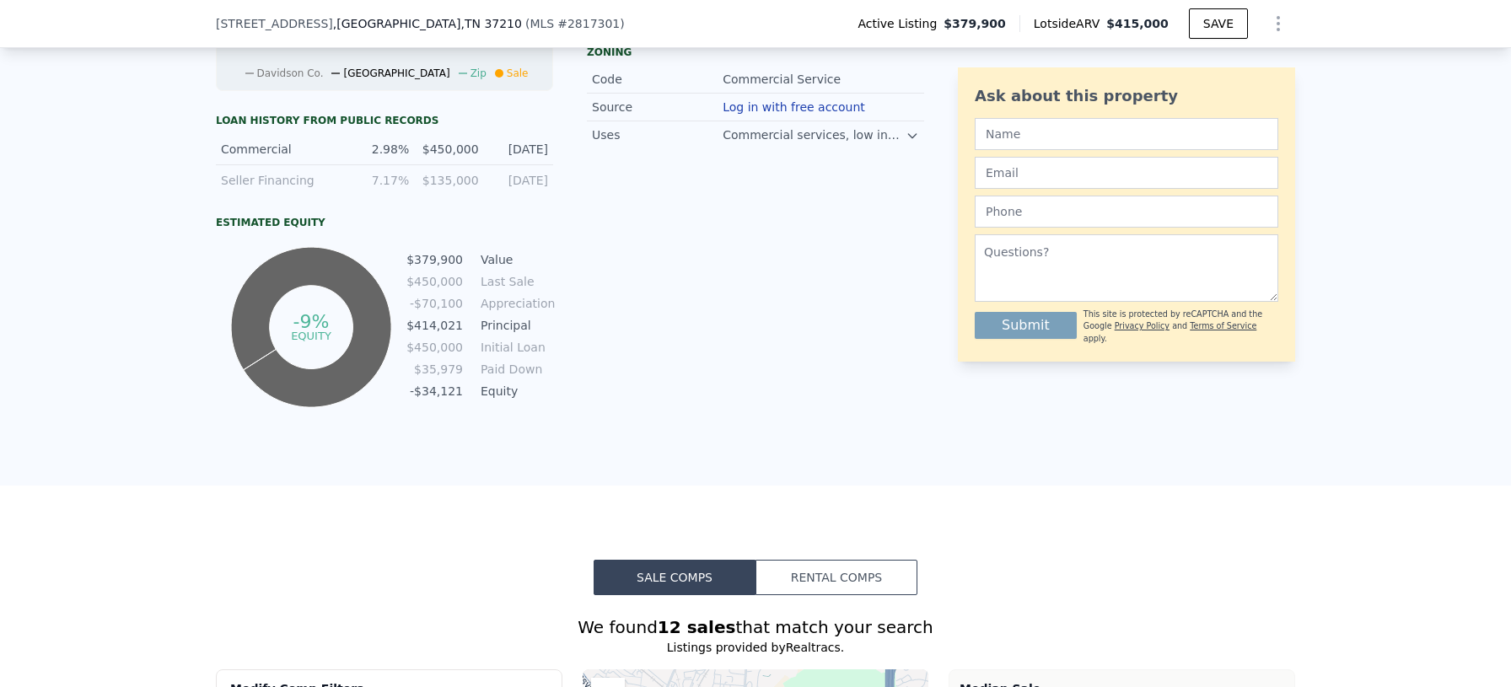
scroll to position [1296, 0]
